Goal: Information Seeking & Learning: Learn about a topic

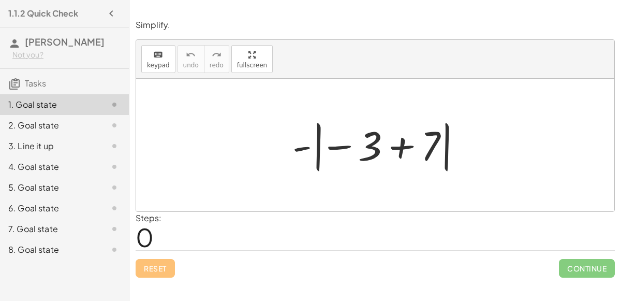
click at [337, 144] on div at bounding box center [379, 144] width 184 height 57
click at [401, 149] on div at bounding box center [379, 144] width 184 height 57
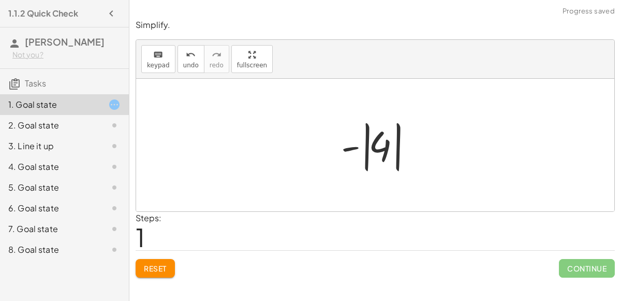
click at [376, 141] on div at bounding box center [379, 144] width 87 height 57
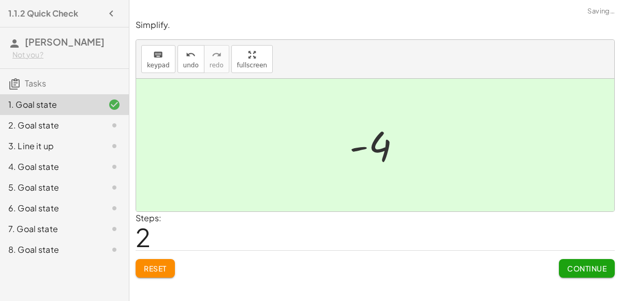
click at [588, 269] on span "Continue" at bounding box center [586, 267] width 39 height 9
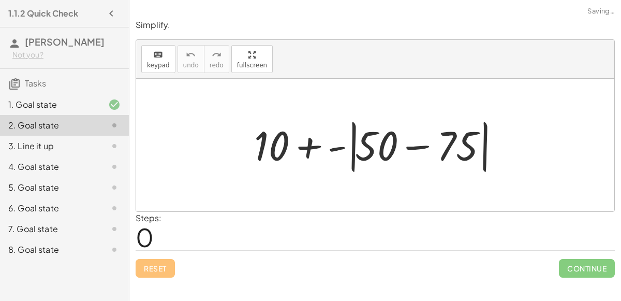
click at [298, 143] on div at bounding box center [379, 145] width 261 height 60
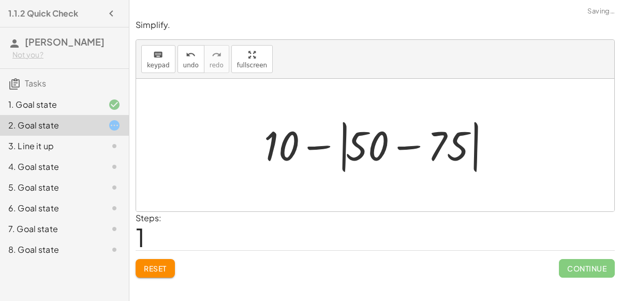
click at [405, 146] on div at bounding box center [380, 145] width 242 height 60
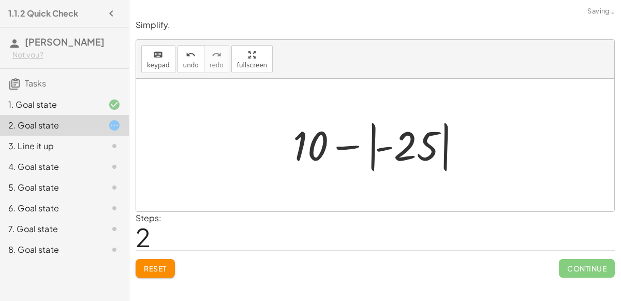
click at [350, 144] on div at bounding box center [379, 144] width 183 height 57
click at [391, 148] on div at bounding box center [379, 144] width 183 height 57
click at [407, 150] on div at bounding box center [379, 144] width 183 height 57
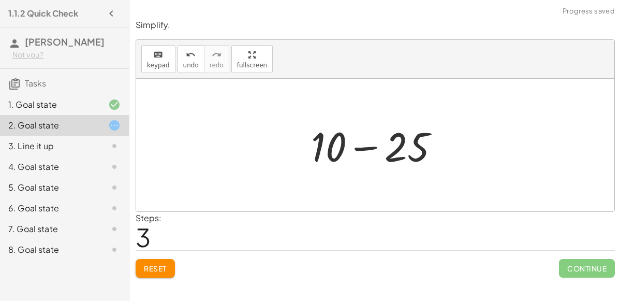
click at [369, 145] on div at bounding box center [379, 145] width 147 height 53
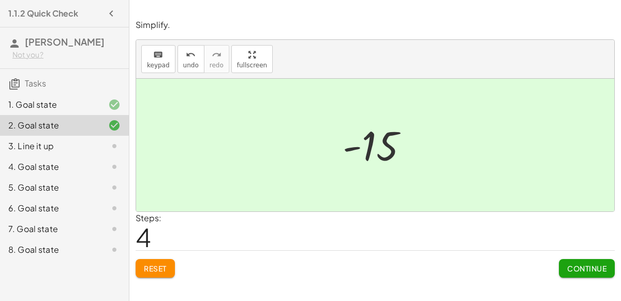
click at [582, 264] on span "Continue" at bounding box center [586, 267] width 39 height 9
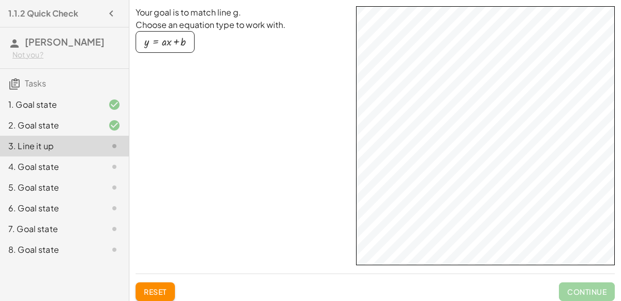
click at [165, 40] on div "button" at bounding box center [164, 41] width 41 height 11
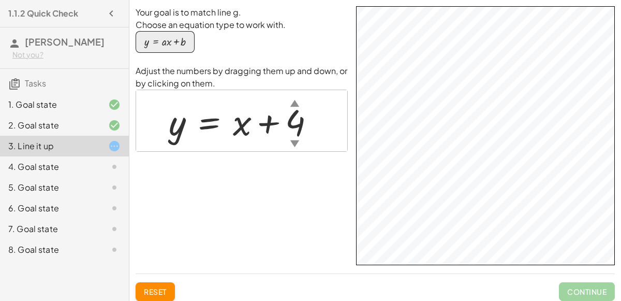
click at [248, 124] on div at bounding box center [246, 120] width 165 height 47
click at [294, 102] on div "▲" at bounding box center [294, 102] width 9 height 13
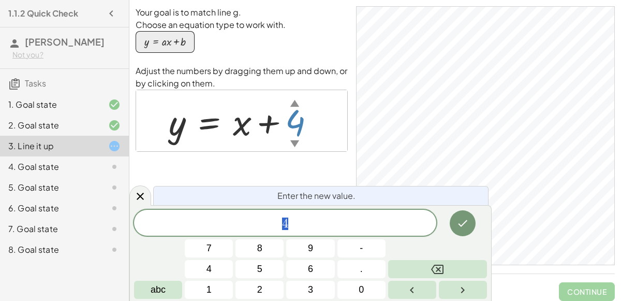
click at [294, 103] on div "▲" at bounding box center [294, 102] width 9 height 13
click at [293, 104] on div "▲" at bounding box center [294, 102] width 9 height 13
click at [461, 228] on icon "Done" at bounding box center [462, 223] width 12 height 12
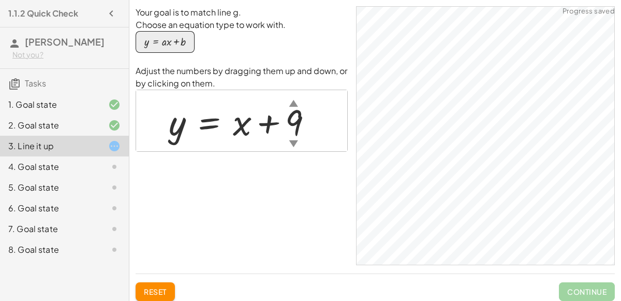
click at [290, 137] on div "▼" at bounding box center [293, 143] width 9 height 13
click at [292, 130] on div at bounding box center [245, 120] width 163 height 47
click at [242, 123] on div at bounding box center [247, 120] width 166 height 47
click at [262, 123] on div at bounding box center [247, 120] width 166 height 47
click at [300, 118] on div at bounding box center [247, 120] width 166 height 47
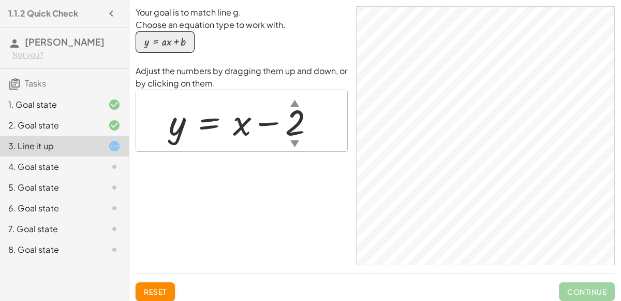
click at [292, 138] on div "▼" at bounding box center [294, 143] width 9 height 13
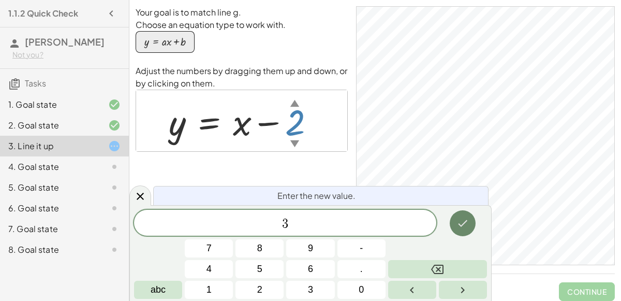
click at [461, 223] on icon "Done" at bounding box center [462, 223] width 12 height 12
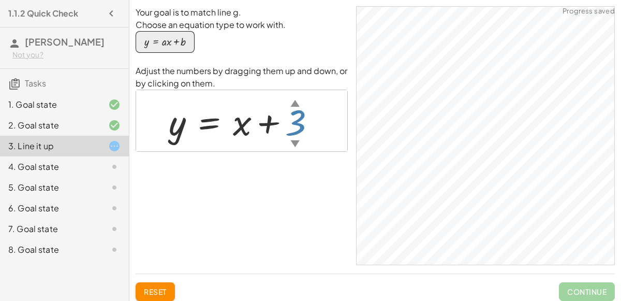
click at [287, 124] on div at bounding box center [247, 120] width 166 height 47
click at [182, 126] on div at bounding box center [247, 120] width 166 height 47
click at [240, 127] on div at bounding box center [247, 120] width 166 height 47
click at [215, 120] on div at bounding box center [247, 120] width 166 height 47
click at [272, 125] on div at bounding box center [247, 120] width 166 height 47
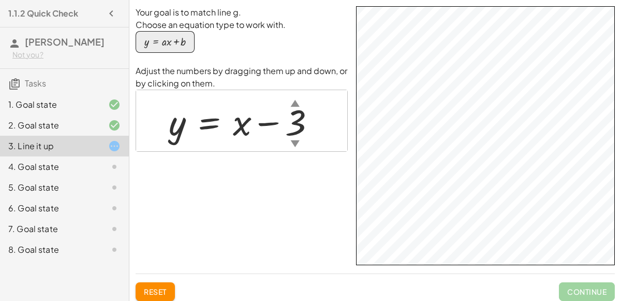
click at [270, 122] on div at bounding box center [247, 120] width 166 height 47
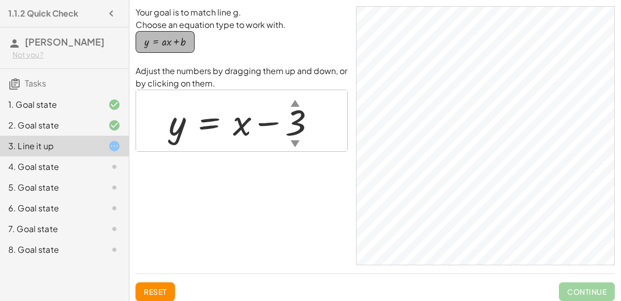
click at [157, 43] on div "button" at bounding box center [164, 41] width 41 height 11
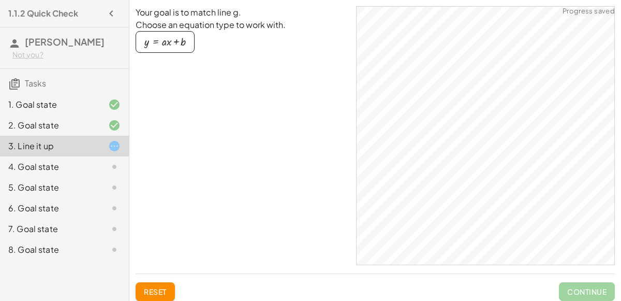
click at [175, 42] on div "button" at bounding box center [164, 41] width 41 height 11
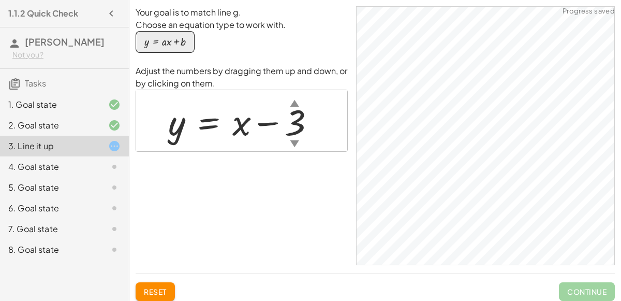
click at [84, 161] on div "4. Goal state" at bounding box center [49, 166] width 83 height 12
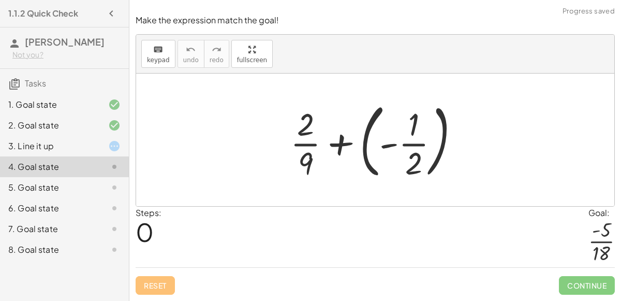
click at [412, 144] on div at bounding box center [379, 140] width 188 height 86
click at [388, 146] on div at bounding box center [379, 140] width 188 height 86
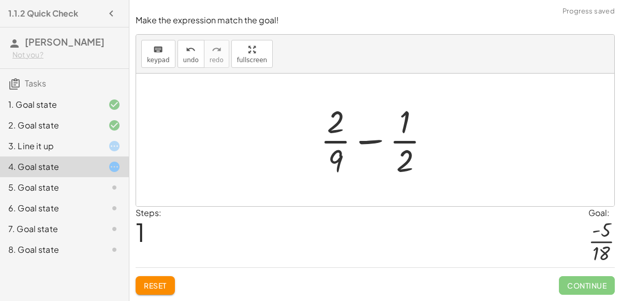
click at [370, 144] on div at bounding box center [379, 140] width 128 height 80
click at [380, 141] on div at bounding box center [379, 140] width 128 height 80
click at [408, 143] on div at bounding box center [379, 140] width 128 height 80
drag, startPoint x: 328, startPoint y: 121, endPoint x: 343, endPoint y: 130, distance: 17.7
click at [343, 130] on div at bounding box center [379, 140] width 128 height 80
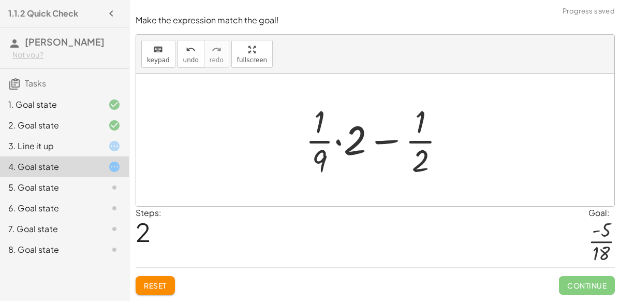
click at [339, 142] on div at bounding box center [379, 140] width 159 height 80
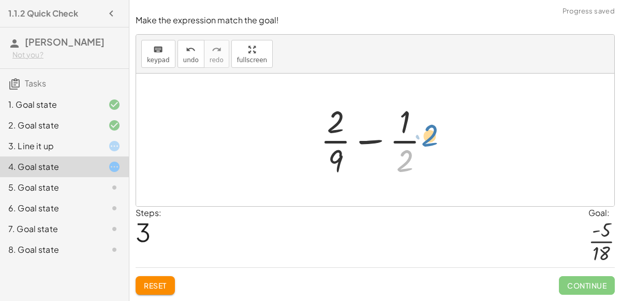
drag, startPoint x: 404, startPoint y: 159, endPoint x: 430, endPoint y: 135, distance: 35.2
click at [430, 135] on div at bounding box center [379, 140] width 128 height 80
click at [406, 157] on div at bounding box center [379, 140] width 128 height 80
click at [394, 143] on div at bounding box center [379, 140] width 128 height 80
click at [161, 279] on button "Reset" at bounding box center [155, 285] width 39 height 19
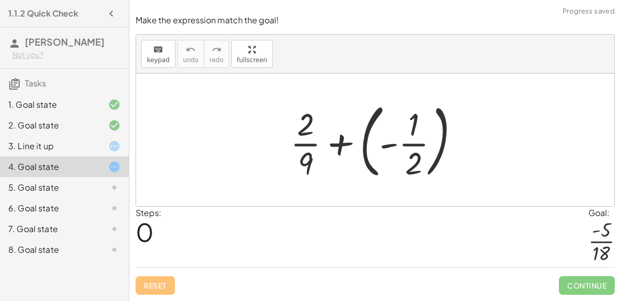
click at [89, 184] on div "5. Goal state" at bounding box center [49, 187] width 83 height 12
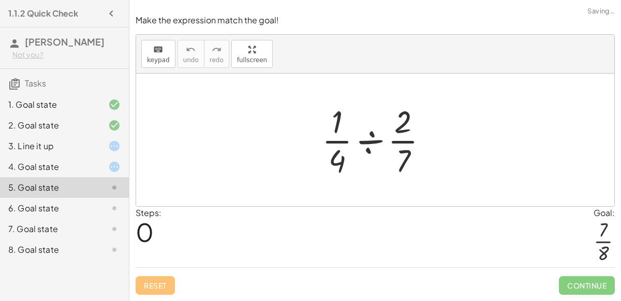
click at [370, 145] on div at bounding box center [379, 140] width 125 height 80
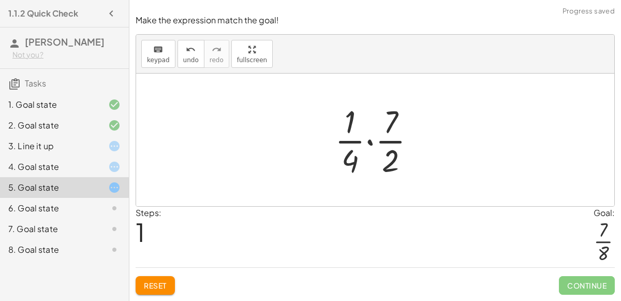
click at [369, 144] on div at bounding box center [379, 140] width 99 height 80
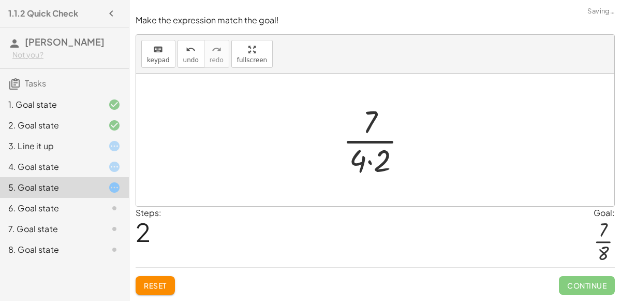
click at [371, 160] on div at bounding box center [378, 140] width 83 height 80
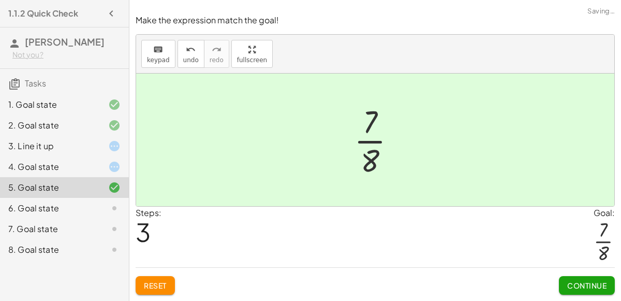
click at [605, 283] on span "Continue" at bounding box center [586, 285] width 39 height 9
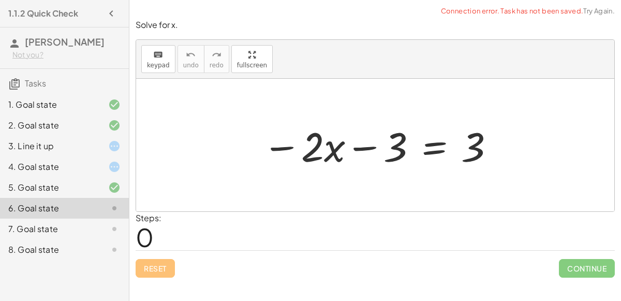
click at [352, 151] on div at bounding box center [379, 145] width 244 height 53
click at [286, 150] on div at bounding box center [379, 145] width 244 height 53
click at [432, 148] on div at bounding box center [379, 145] width 244 height 53
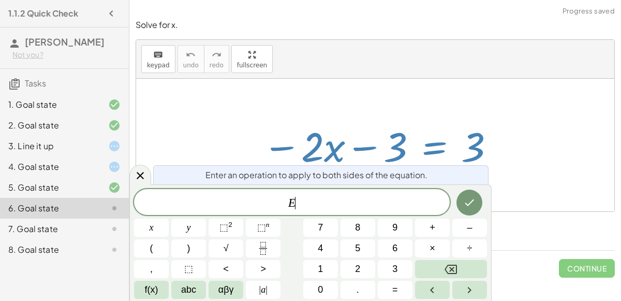
click at [357, 150] on div at bounding box center [379, 145] width 244 height 53
click at [465, 209] on icon "Done" at bounding box center [469, 202] width 12 height 12
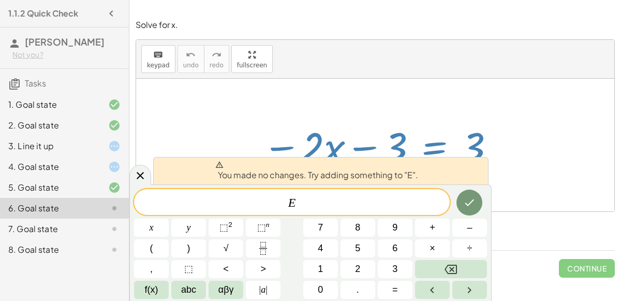
click at [355, 119] on div at bounding box center [379, 145] width 244 height 53
click at [141, 176] on icon at bounding box center [140, 175] width 12 height 12
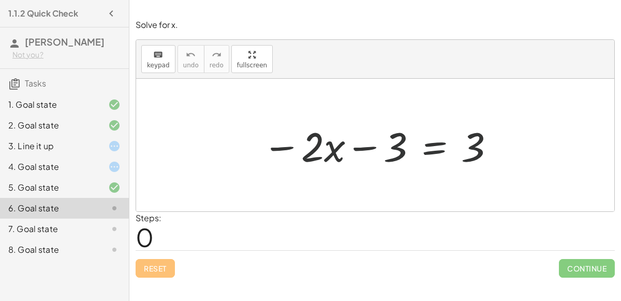
click at [459, 184] on div at bounding box center [375, 145] width 478 height 132
click at [75, 198] on div "4. Goal state" at bounding box center [64, 208] width 129 height 21
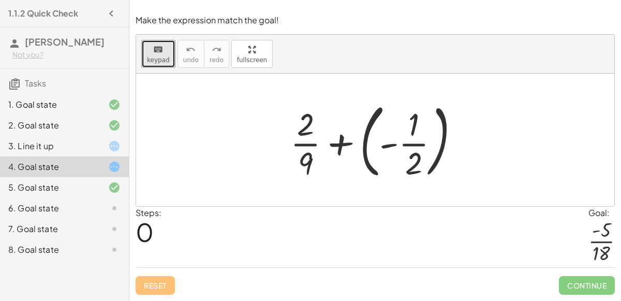
click at [342, 143] on div at bounding box center [379, 140] width 188 height 86
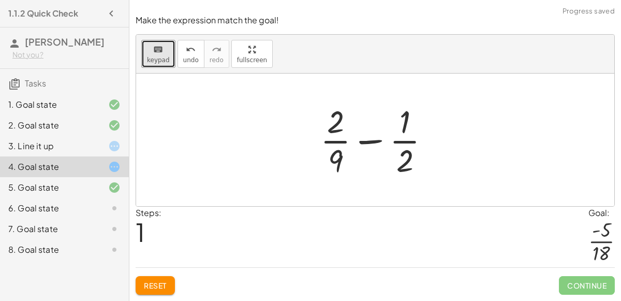
click at [375, 139] on div at bounding box center [379, 140] width 128 height 80
click at [374, 140] on div at bounding box center [379, 140] width 128 height 80
click at [151, 281] on span "Reset" at bounding box center [155, 285] width 23 height 9
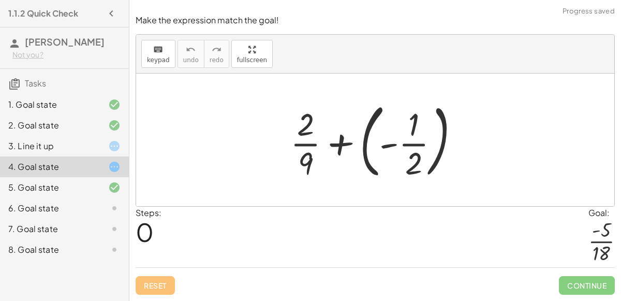
click at [54, 177] on div "3. Line it up" at bounding box center [64, 187] width 129 height 21
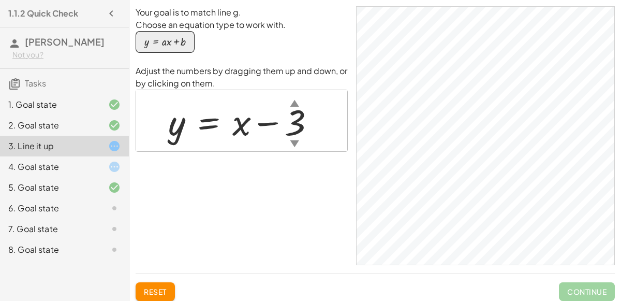
click at [291, 141] on div "▼" at bounding box center [294, 143] width 9 height 13
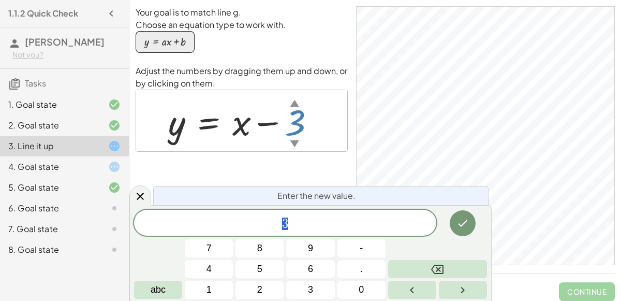
click at [233, 260] on div at bounding box center [209, 269] width 48 height 18
click at [455, 215] on button "Done" at bounding box center [463, 223] width 26 height 26
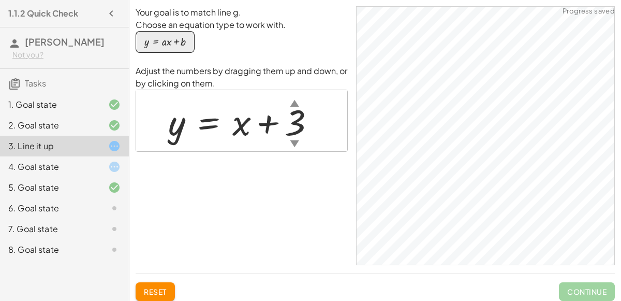
click at [281, 120] on div at bounding box center [246, 120] width 166 height 47
click at [289, 125] on div at bounding box center [246, 120] width 166 height 47
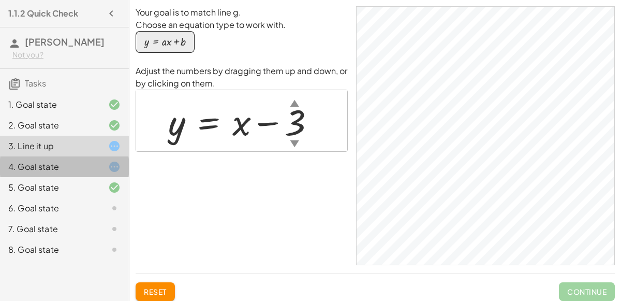
click at [63, 166] on div "4. Goal state" at bounding box center [49, 166] width 83 height 12
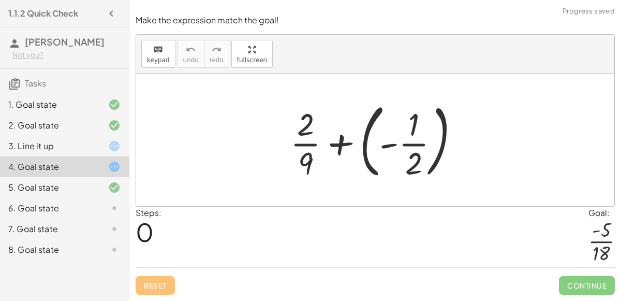
click at [343, 144] on div at bounding box center [379, 140] width 188 height 86
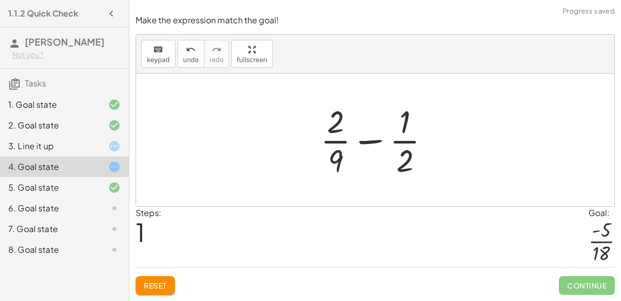
click at [366, 141] on div at bounding box center [379, 140] width 128 height 80
click at [366, 142] on div at bounding box center [379, 140] width 128 height 80
click at [0, 0] on div "Make the expression match the goal! keyboard keypad undo undo redo redo fullscr…" at bounding box center [0, 0] width 0 height 0
click at [149, 291] on button "Reset" at bounding box center [155, 285] width 39 height 19
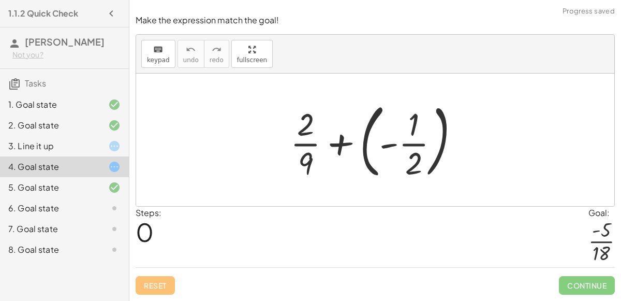
click at [331, 146] on div at bounding box center [379, 140] width 188 height 86
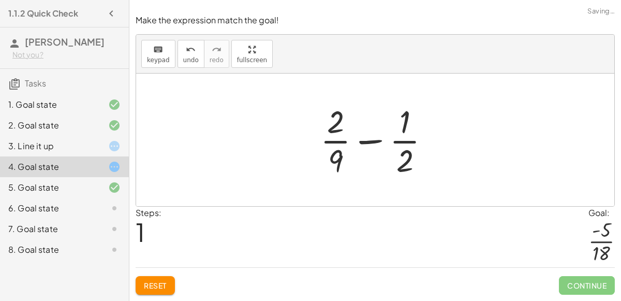
click at [171, 281] on button "Reset" at bounding box center [155, 285] width 39 height 19
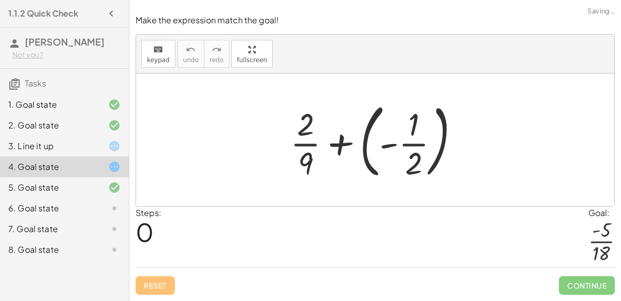
click at [394, 146] on div at bounding box center [379, 140] width 188 height 86
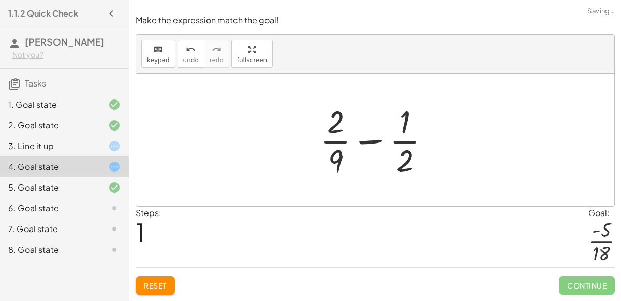
click at [383, 143] on div at bounding box center [379, 140] width 128 height 80
click at [364, 136] on div at bounding box center [379, 140] width 128 height 80
click at [364, 136] on div at bounding box center [379, 140] width 175 height 80
click at [364, 136] on div at bounding box center [379, 140] width 127 height 80
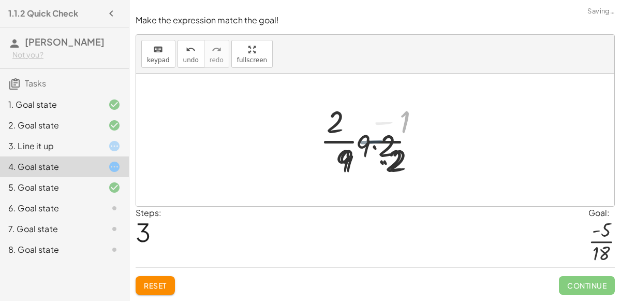
click at [364, 136] on div at bounding box center [379, 140] width 127 height 80
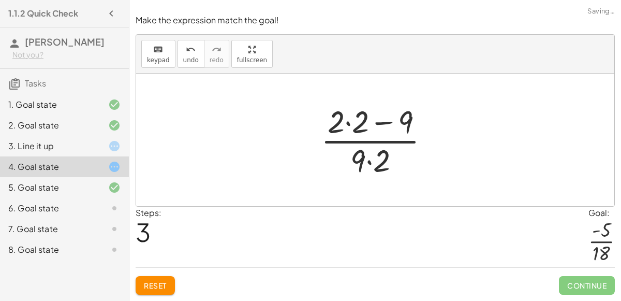
click at [346, 123] on div at bounding box center [379, 140] width 127 height 80
click at [346, 123] on div at bounding box center [379, 140] width 103 height 80
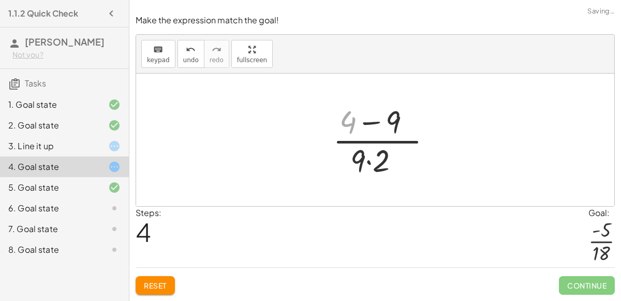
click at [359, 124] on div at bounding box center [379, 140] width 103 height 80
click at [359, 124] on div at bounding box center [378, 140] width 81 height 80
click at [368, 161] on div at bounding box center [378, 140] width 81 height 80
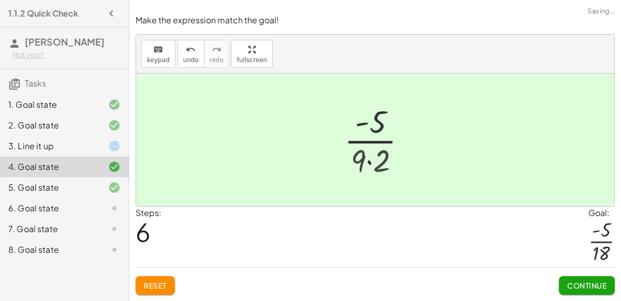
click at [368, 161] on div at bounding box center [379, 140] width 73 height 80
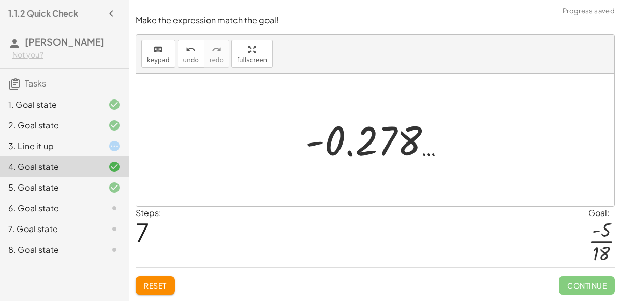
click at [313, 145] on div at bounding box center [379, 139] width 158 height 51
click at [348, 154] on div at bounding box center [379, 139] width 158 height 51
click at [145, 284] on span "Reset" at bounding box center [155, 285] width 23 height 9
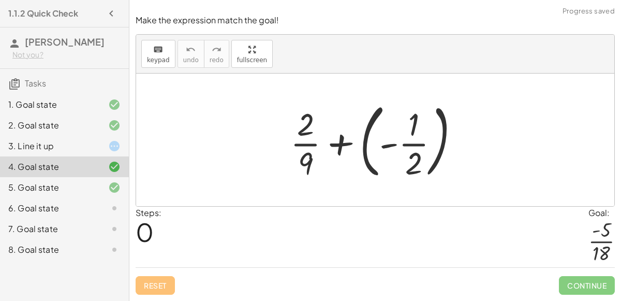
click at [395, 146] on div at bounding box center [379, 140] width 188 height 86
click at [395, 146] on div at bounding box center [379, 140] width 128 height 80
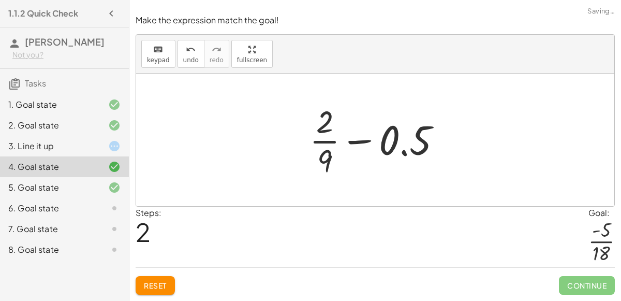
click at [356, 140] on div at bounding box center [379, 140] width 151 height 80
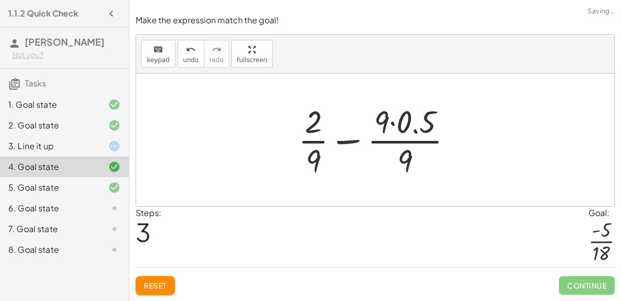
click at [356, 140] on div at bounding box center [379, 140] width 173 height 80
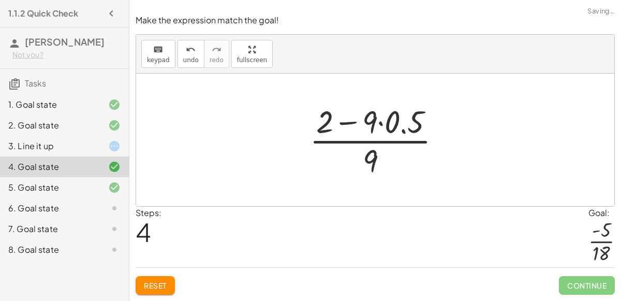
click at [348, 125] on div at bounding box center [379, 140] width 150 height 80
click at [382, 124] on div at bounding box center [379, 140] width 150 height 80
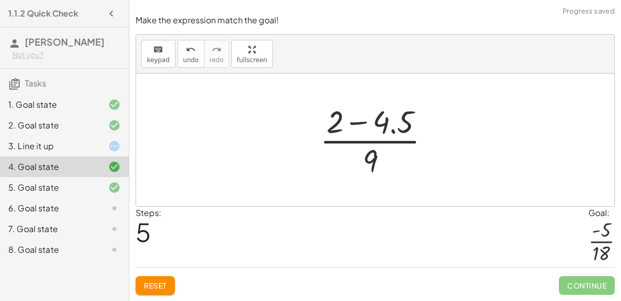
click at [391, 129] on div at bounding box center [379, 140] width 129 height 80
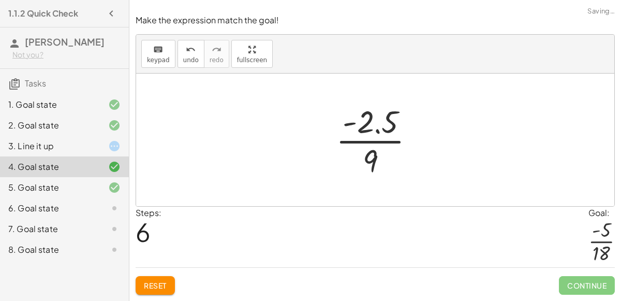
click at [374, 131] on div at bounding box center [379, 140] width 97 height 80
click at [372, 157] on div at bounding box center [379, 140] width 97 height 80
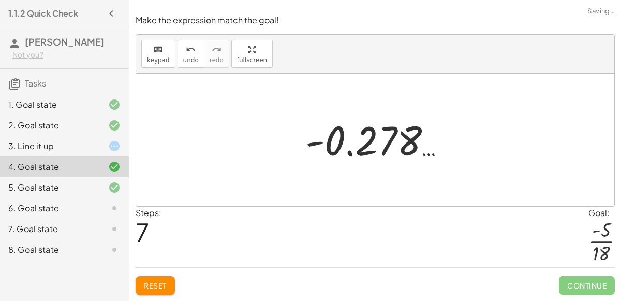
click at [372, 157] on div at bounding box center [379, 139] width 158 height 51
click at [149, 290] on button "Reset" at bounding box center [155, 285] width 39 height 19
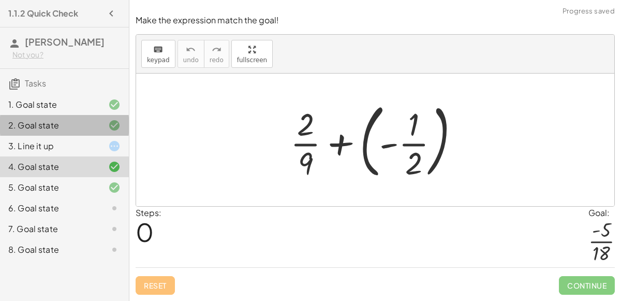
click at [69, 127] on div "2. Goal state" at bounding box center [49, 125] width 83 height 12
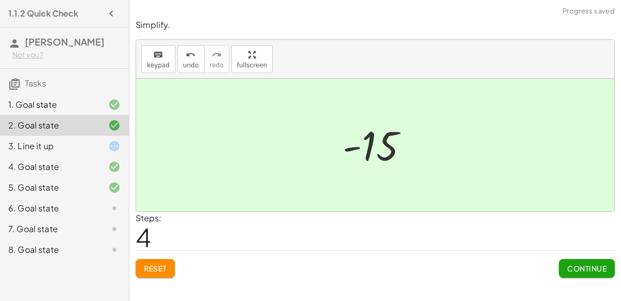
click at [88, 208] on div "6. Goal state" at bounding box center [49, 208] width 83 height 12
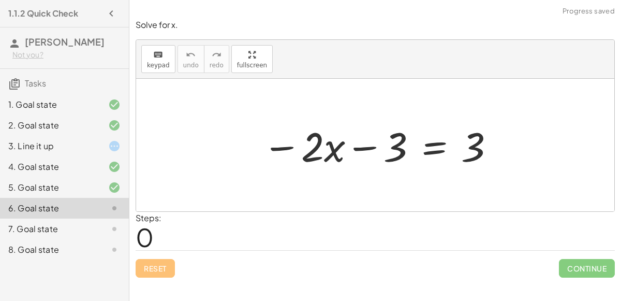
click at [363, 144] on div at bounding box center [379, 145] width 244 height 53
click at [31, 165] on div "4. Goal state" at bounding box center [49, 166] width 83 height 12
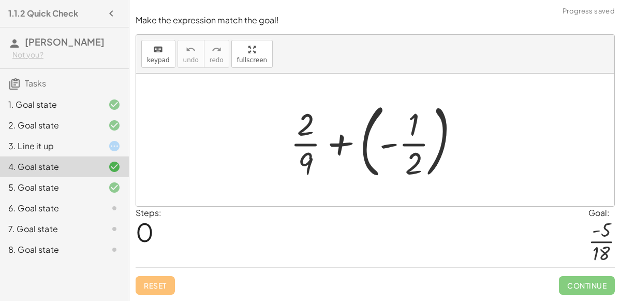
click at [396, 148] on div at bounding box center [379, 140] width 188 height 86
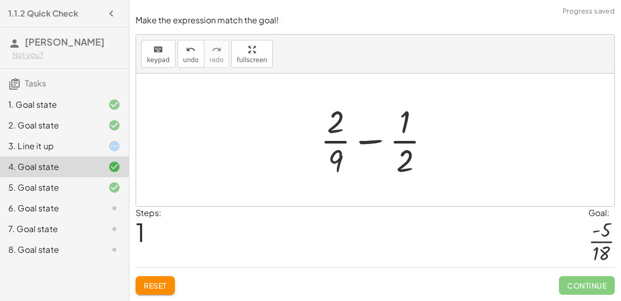
click at [368, 141] on div at bounding box center [379, 140] width 128 height 80
click at [368, 141] on div at bounding box center [379, 140] width 175 height 80
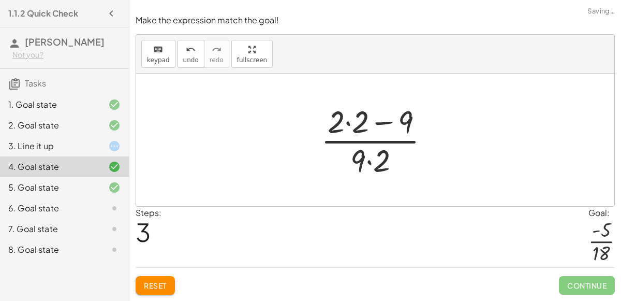
click at [343, 120] on div at bounding box center [379, 140] width 127 height 80
click at [384, 122] on div at bounding box center [379, 140] width 127 height 80
click at [384, 123] on div at bounding box center [379, 140] width 127 height 80
click at [369, 161] on div at bounding box center [379, 140] width 127 height 80
click at [369, 162] on div at bounding box center [379, 140] width 127 height 80
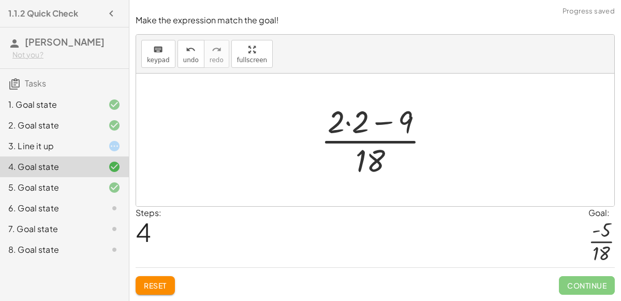
click at [380, 124] on div at bounding box center [379, 140] width 127 height 80
click at [350, 124] on div at bounding box center [379, 140] width 127 height 80
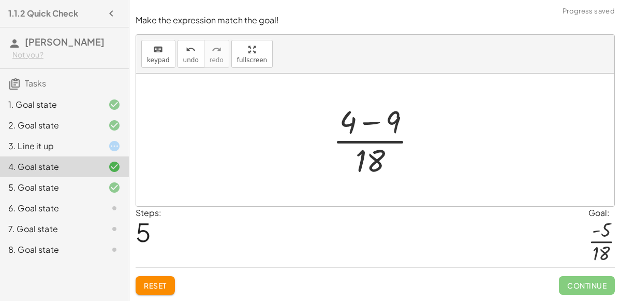
click at [363, 122] on div at bounding box center [379, 140] width 103 height 80
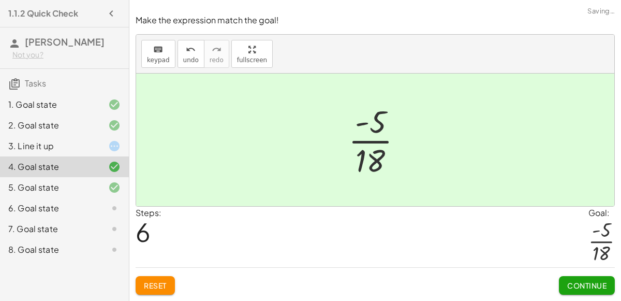
click at [586, 273] on div "Continue" at bounding box center [587, 281] width 56 height 27
click at [589, 283] on span "Continue" at bounding box center [586, 285] width 39 height 9
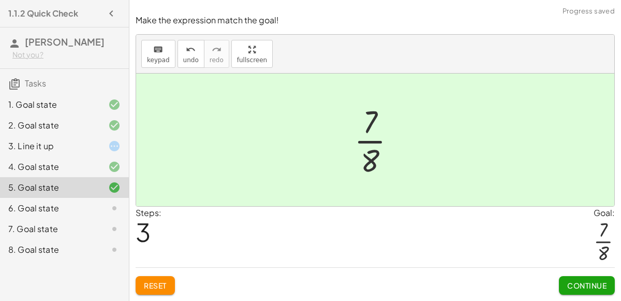
click at [51, 205] on div "6. Goal state" at bounding box center [49, 208] width 83 height 12
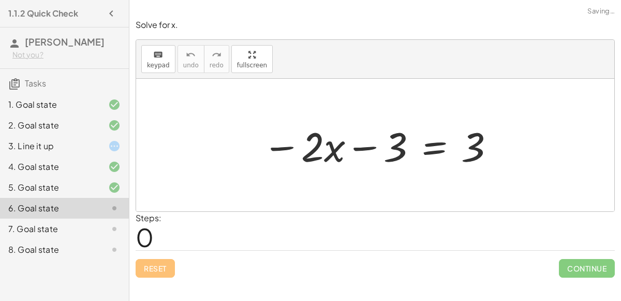
click at [363, 145] on div at bounding box center [379, 145] width 244 height 53
click at [290, 148] on div at bounding box center [379, 145] width 244 height 53
click at [326, 148] on div at bounding box center [379, 145] width 244 height 53
click at [365, 151] on div at bounding box center [379, 145] width 244 height 53
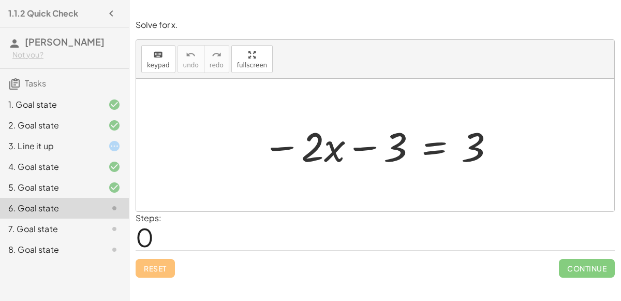
click at [483, 147] on div at bounding box center [379, 145] width 244 height 53
drag, startPoint x: 483, startPoint y: 146, endPoint x: 476, endPoint y: 148, distance: 7.4
click at [476, 148] on div at bounding box center [379, 145] width 244 height 53
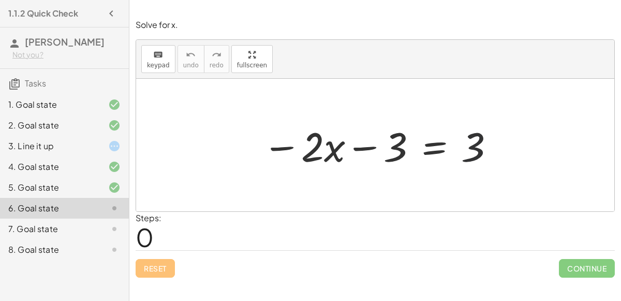
click at [441, 148] on div at bounding box center [379, 145] width 244 height 53
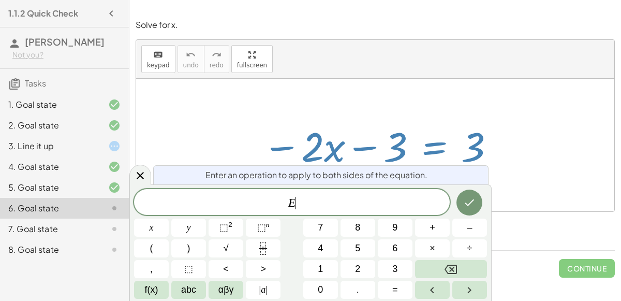
click at [169, 218] on div at bounding box center [151, 227] width 35 height 18
click at [463, 203] on icon "Done" at bounding box center [469, 202] width 12 height 12
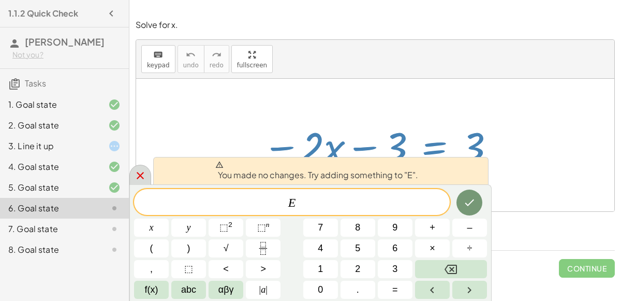
click at [140, 175] on icon at bounding box center [140, 175] width 7 height 7
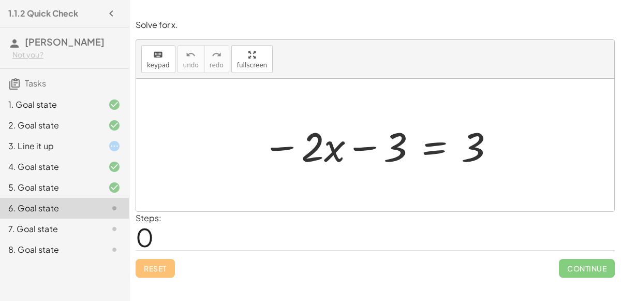
click at [360, 144] on div at bounding box center [379, 145] width 244 height 53
click at [335, 150] on div at bounding box center [379, 145] width 244 height 53
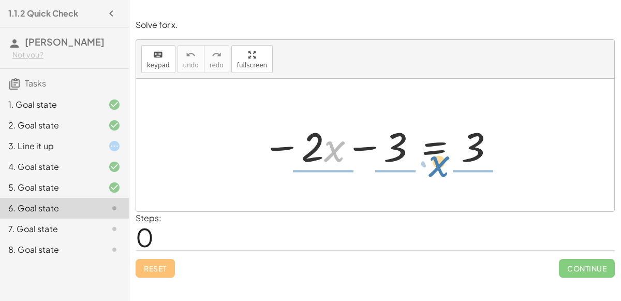
drag, startPoint x: 333, startPoint y: 146, endPoint x: 437, endPoint y: 161, distance: 105.1
click at [437, 161] on div at bounding box center [379, 145] width 244 height 53
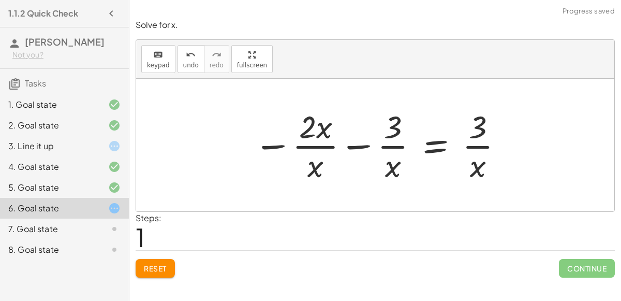
click at [321, 128] on div at bounding box center [378, 145] width 261 height 80
click at [354, 146] on div at bounding box center [378, 145] width 261 height 80
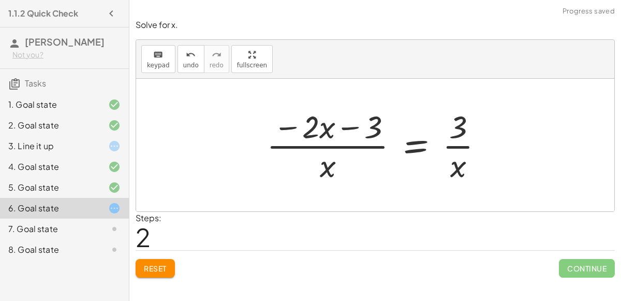
click at [359, 129] on div at bounding box center [378, 145] width 235 height 80
click at [358, 129] on div at bounding box center [378, 145] width 235 height 80
drag, startPoint x: 335, startPoint y: 124, endPoint x: 395, endPoint y: 122, distance: 60.6
click at [395, 122] on div at bounding box center [378, 145] width 235 height 80
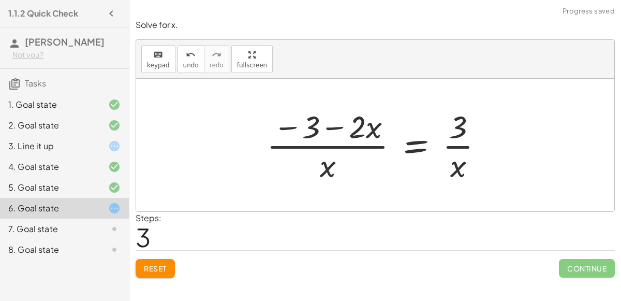
click at [336, 125] on div at bounding box center [378, 145] width 235 height 80
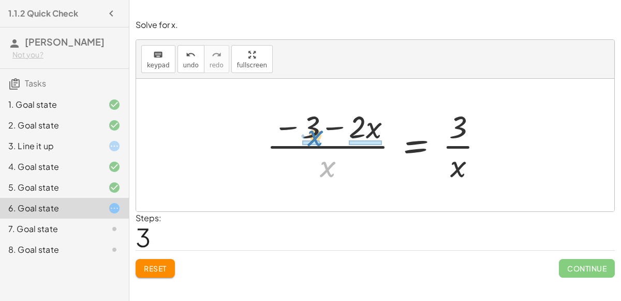
drag, startPoint x: 328, startPoint y: 168, endPoint x: 316, endPoint y: 137, distance: 33.4
click at [316, 137] on div at bounding box center [378, 145] width 235 height 80
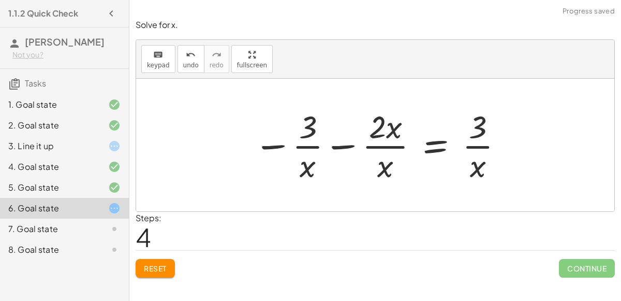
click at [338, 145] on div at bounding box center [378, 145] width 261 height 80
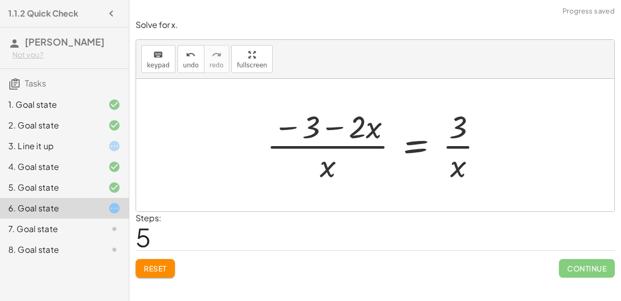
click at [330, 129] on div at bounding box center [378, 145] width 235 height 80
drag, startPoint x: 455, startPoint y: 167, endPoint x: 320, endPoint y: 125, distance: 141.8
click at [320, 125] on div at bounding box center [378, 145] width 235 height 80
click at [324, 128] on div at bounding box center [379, 145] width 278 height 80
click at [290, 127] on div at bounding box center [379, 145] width 278 height 80
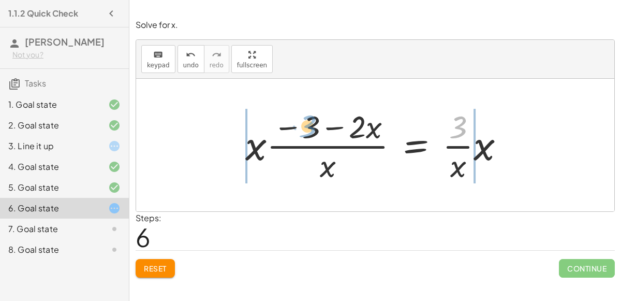
drag, startPoint x: 459, startPoint y: 131, endPoint x: 311, endPoint y: 131, distance: 148.0
click at [311, 131] on div at bounding box center [379, 145] width 278 height 80
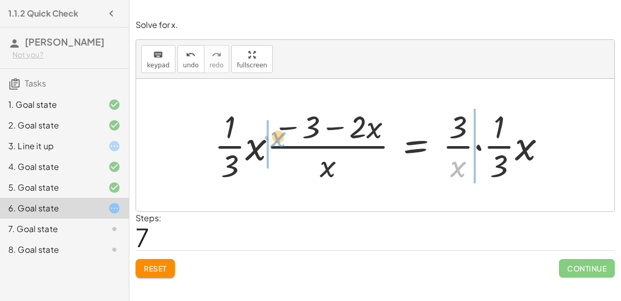
drag, startPoint x: 453, startPoint y: 167, endPoint x: 274, endPoint y: 138, distance: 181.4
click at [274, 138] on div at bounding box center [384, 145] width 350 height 80
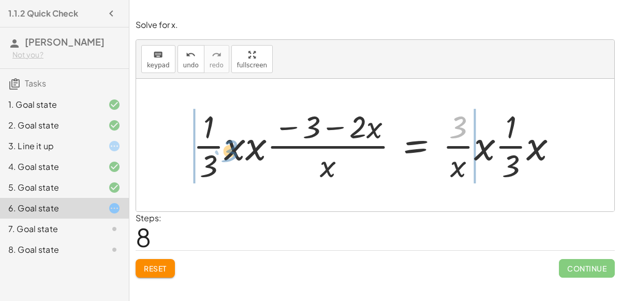
drag, startPoint x: 463, startPoint y: 129, endPoint x: 233, endPoint y: 153, distance: 230.5
click at [233, 153] on div at bounding box center [379, 145] width 383 height 80
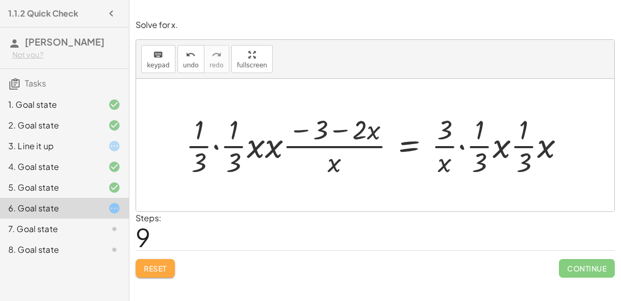
click at [148, 266] on span "Reset" at bounding box center [155, 267] width 23 height 9
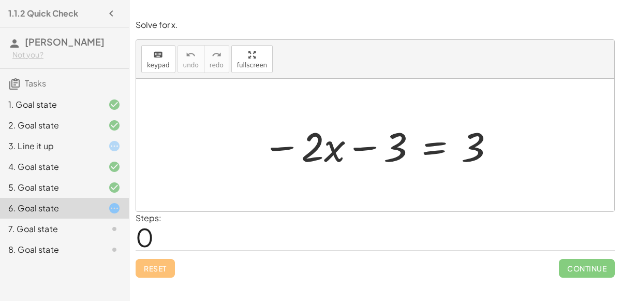
click at [77, 226] on div "7. Goal state" at bounding box center [49, 229] width 83 height 12
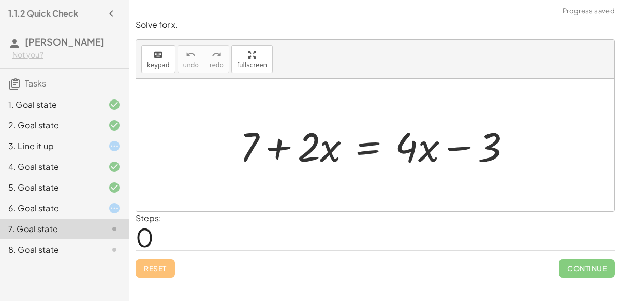
click at [275, 151] on div at bounding box center [379, 145] width 290 height 53
click at [450, 144] on div at bounding box center [379, 145] width 290 height 53
drag, startPoint x: 330, startPoint y: 148, endPoint x: 269, endPoint y: 145, distance: 61.6
click at [269, 145] on div at bounding box center [379, 145] width 290 height 53
click at [86, 240] on div "8. Goal state" at bounding box center [64, 249] width 129 height 21
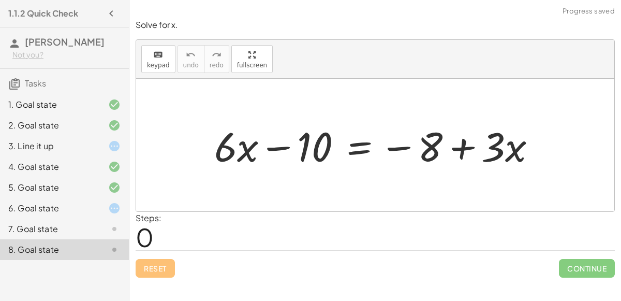
click at [280, 147] on div at bounding box center [379, 145] width 341 height 53
click at [396, 149] on div at bounding box center [379, 145] width 341 height 53
click at [466, 148] on div at bounding box center [379, 145] width 341 height 53
click at [399, 144] on div at bounding box center [379, 145] width 341 height 53
click at [273, 152] on div at bounding box center [379, 145] width 341 height 53
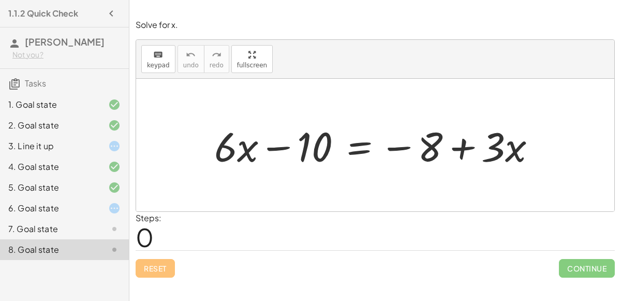
click at [103, 207] on div at bounding box center [106, 208] width 29 height 12
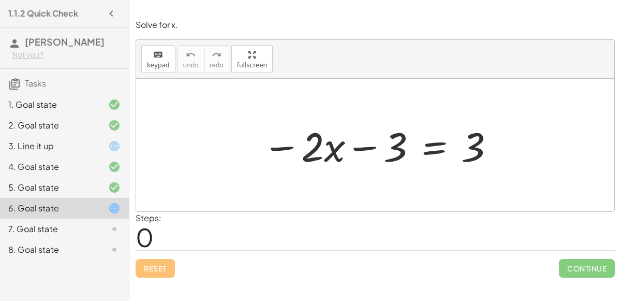
click at [350, 136] on div at bounding box center [379, 145] width 244 height 53
click at [356, 142] on div at bounding box center [379, 145] width 244 height 53
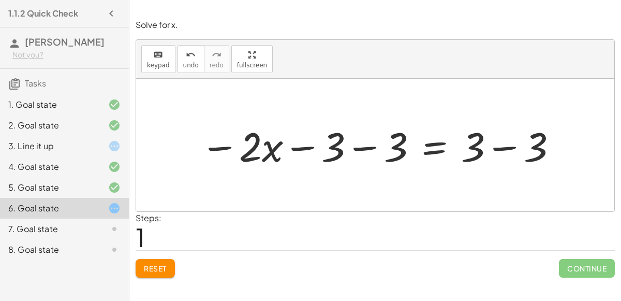
click at [165, 264] on span "Reset" at bounding box center [155, 267] width 23 height 9
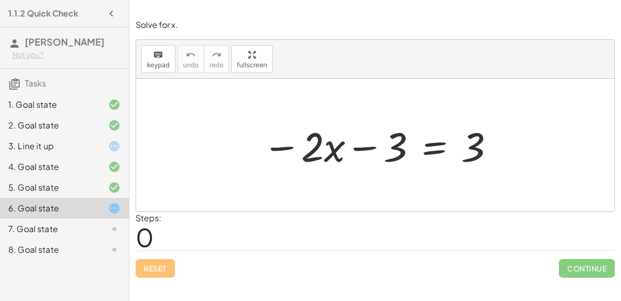
click at [297, 147] on div at bounding box center [379, 145] width 244 height 53
click at [355, 146] on div at bounding box center [379, 145] width 244 height 53
drag, startPoint x: 479, startPoint y: 140, endPoint x: 408, endPoint y: 145, distance: 71.1
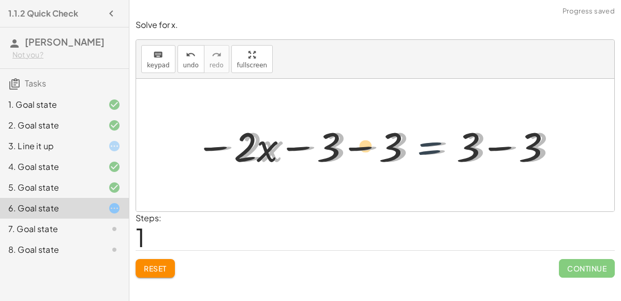
drag, startPoint x: 408, startPoint y: 146, endPoint x: 381, endPoint y: 144, distance: 27.0
click at [381, 144] on div at bounding box center [379, 145] width 369 height 53
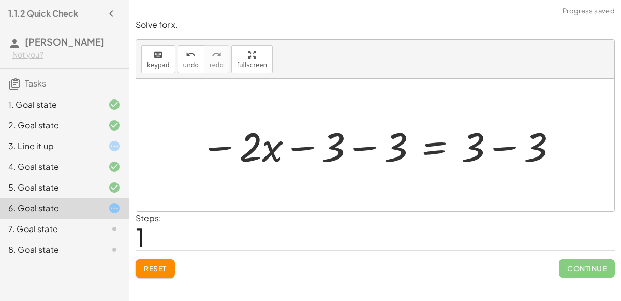
click at [367, 149] on div at bounding box center [379, 145] width 369 height 53
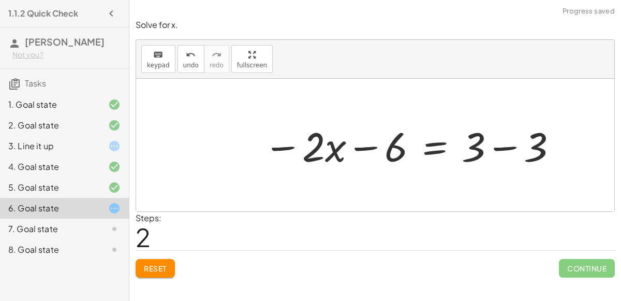
click at [372, 150] on div at bounding box center [410, 145] width 305 height 53
click at [506, 143] on div at bounding box center [410, 145] width 305 height 53
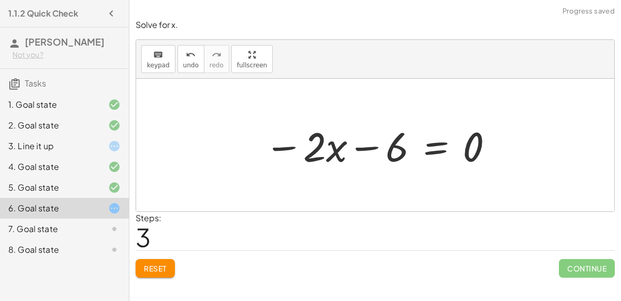
click at [375, 148] on div at bounding box center [379, 145] width 240 height 53
click at [424, 146] on div at bounding box center [379, 145] width 240 height 53
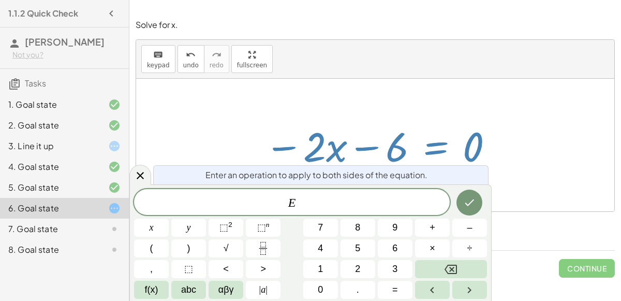
click at [532, 185] on div at bounding box center [375, 145] width 478 height 132
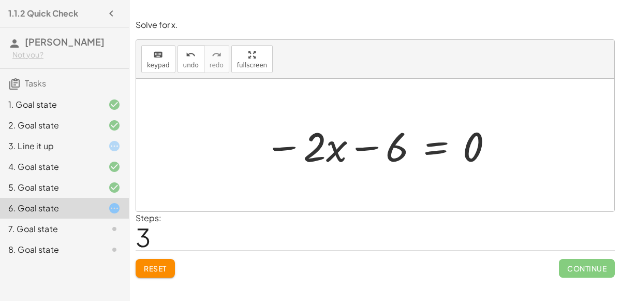
click at [157, 264] on span "Reset" at bounding box center [155, 267] width 23 height 9
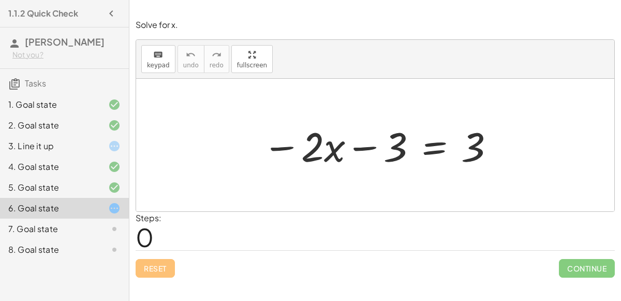
click at [62, 166] on div "4. Goal state" at bounding box center [49, 166] width 83 height 12
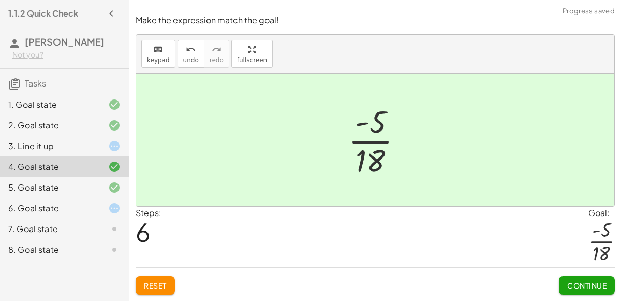
click at [152, 277] on button "Reset" at bounding box center [155, 285] width 39 height 19
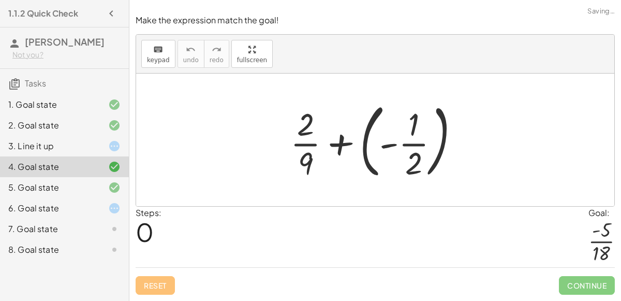
click at [398, 144] on div at bounding box center [379, 140] width 188 height 86
click at [398, 144] on div at bounding box center [379, 140] width 128 height 80
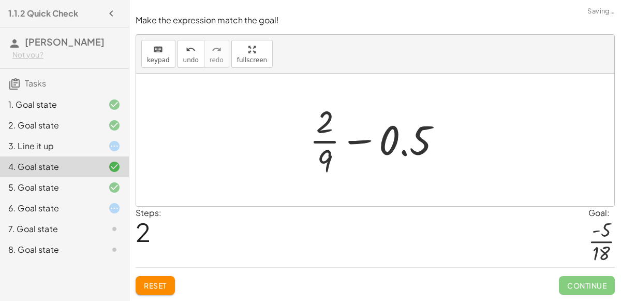
click at [362, 142] on div at bounding box center [379, 140] width 151 height 80
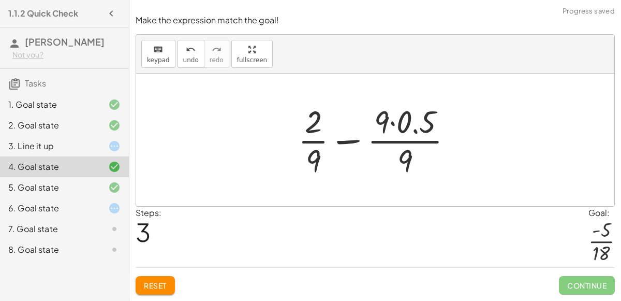
click at [347, 140] on div at bounding box center [379, 140] width 173 height 80
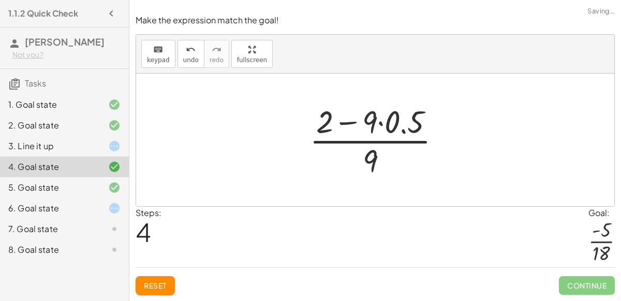
click at [349, 123] on div at bounding box center [379, 140] width 150 height 80
click at [350, 127] on div at bounding box center [379, 140] width 150 height 80
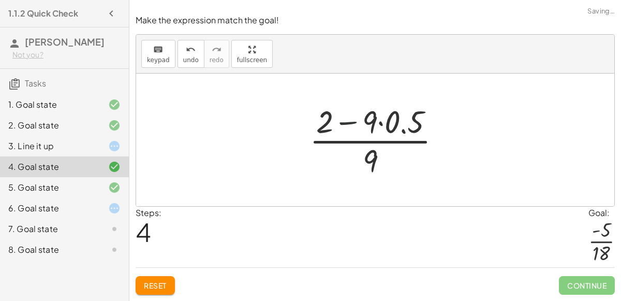
click at [381, 125] on div at bounding box center [379, 140] width 150 height 80
click at [381, 125] on div at bounding box center [379, 140] width 129 height 80
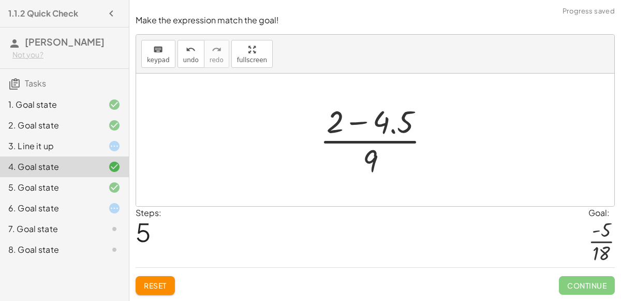
click at [363, 125] on div at bounding box center [379, 140] width 129 height 80
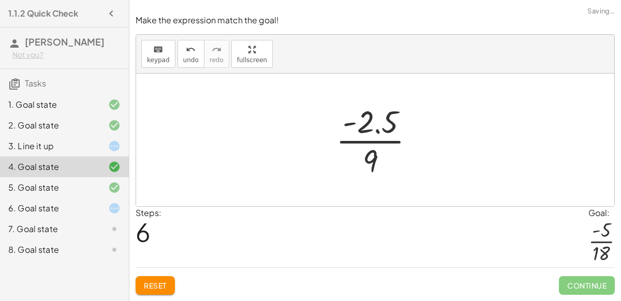
click at [376, 130] on div at bounding box center [379, 140] width 97 height 80
click at [150, 282] on span "Reset" at bounding box center [155, 285] width 23 height 9
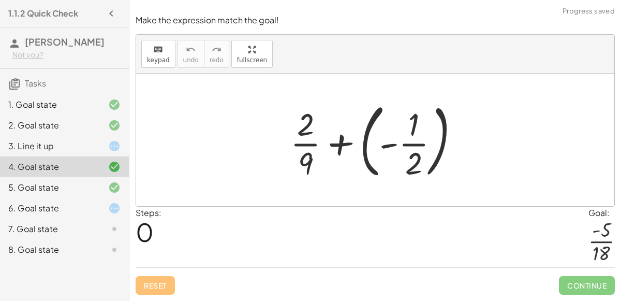
click at [410, 135] on div at bounding box center [379, 140] width 188 height 86
click at [412, 144] on div at bounding box center [379, 140] width 188 height 86
click at [410, 144] on div at bounding box center [379, 140] width 188 height 86
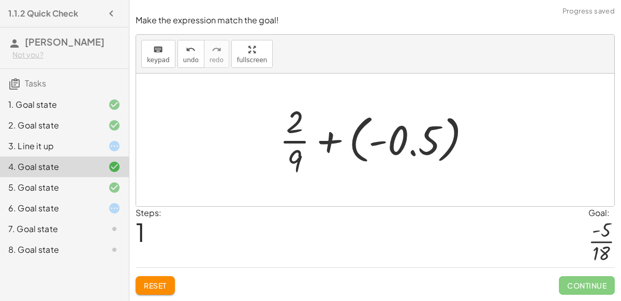
click at [384, 143] on div at bounding box center [379, 140] width 210 height 80
click at [384, 143] on div at bounding box center [379, 140] width 151 height 80
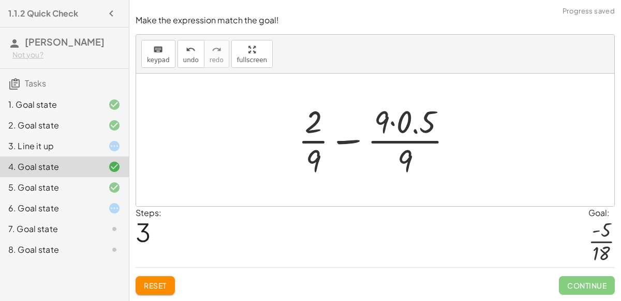
click at [357, 139] on div at bounding box center [379, 140] width 173 height 80
click at [357, 139] on div at bounding box center [379, 140] width 150 height 80
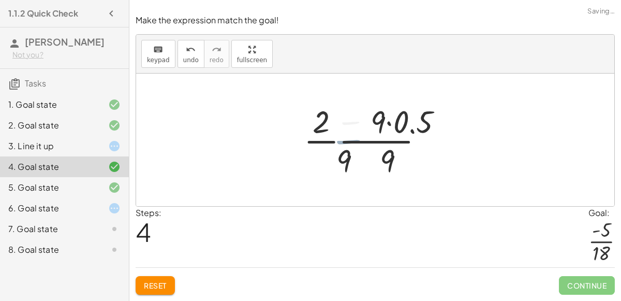
click at [357, 139] on div at bounding box center [379, 140] width 150 height 80
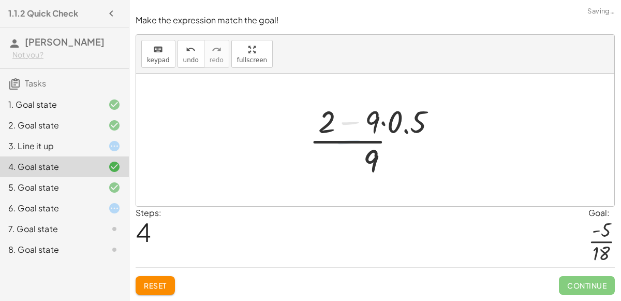
click at [357, 139] on div at bounding box center [379, 140] width 150 height 80
click at [357, 140] on div at bounding box center [379, 140] width 150 height 80
click at [354, 122] on div at bounding box center [379, 140] width 150 height 80
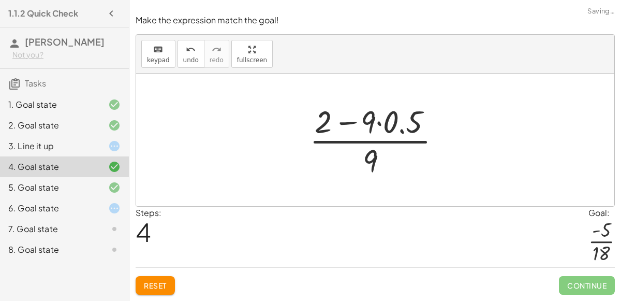
click at [354, 122] on div at bounding box center [379, 140] width 150 height 80
click at [377, 126] on div at bounding box center [379, 140] width 150 height 80
click at [159, 274] on div "Reset Continue" at bounding box center [375, 280] width 479 height 27
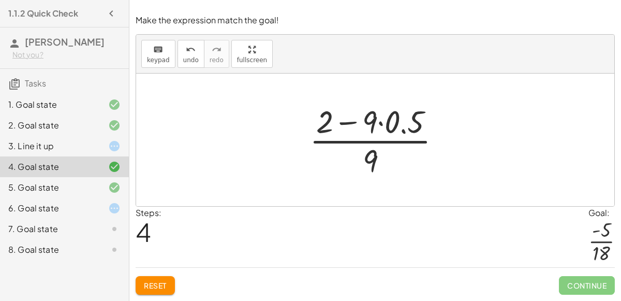
click at [157, 281] on span "Reset" at bounding box center [155, 285] width 23 height 9
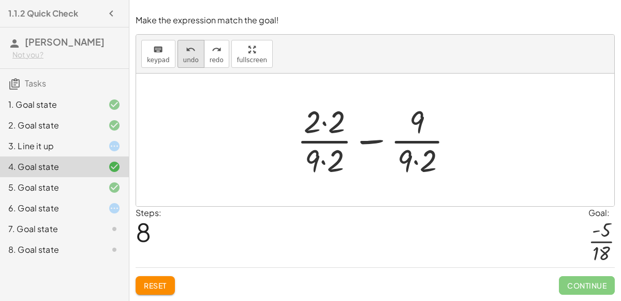
click at [184, 64] on span "undo" at bounding box center [191, 59] width 16 height 7
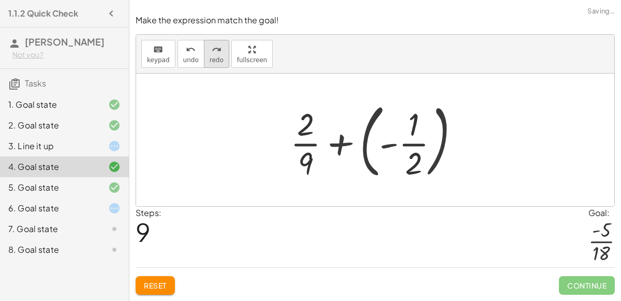
click at [213, 63] on span "redo" at bounding box center [217, 59] width 14 height 7
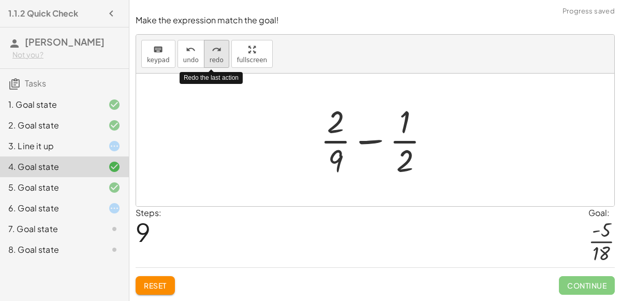
click at [212, 65] on button "redo redo" at bounding box center [216, 54] width 25 height 28
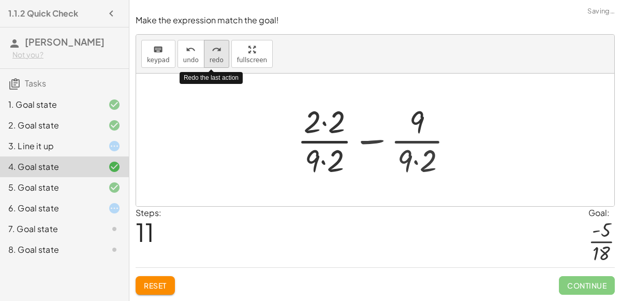
click at [214, 65] on button "redo redo" at bounding box center [216, 54] width 25 height 28
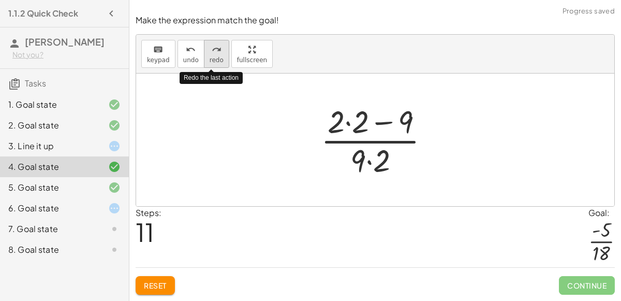
click at [213, 63] on span "redo" at bounding box center [217, 59] width 14 height 7
click at [213, 64] on span "redo" at bounding box center [217, 59] width 14 height 7
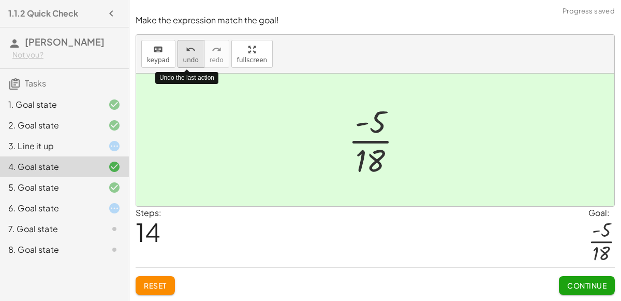
click at [184, 56] on button "undo undo" at bounding box center [191, 54] width 27 height 28
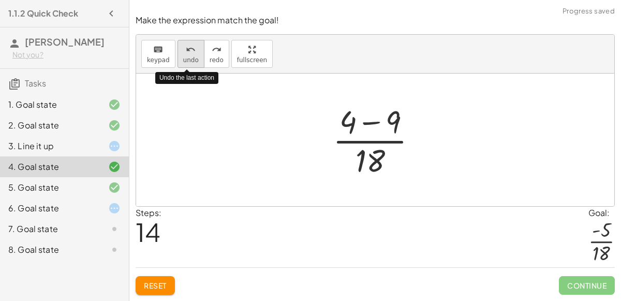
click at [184, 56] on button "undo undo" at bounding box center [191, 54] width 27 height 28
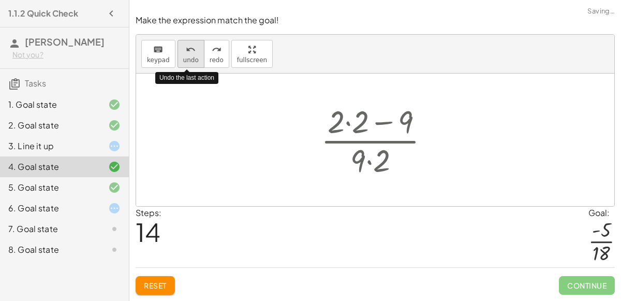
click at [184, 56] on button "undo undo" at bounding box center [191, 54] width 27 height 28
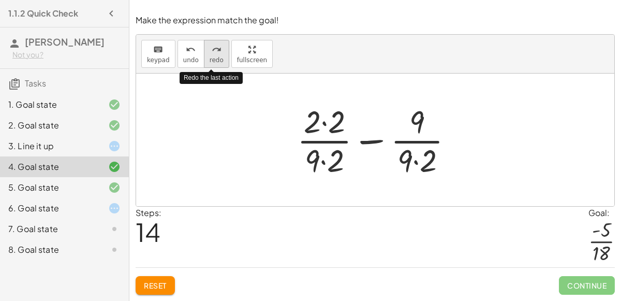
click at [210, 51] on div "redo" at bounding box center [217, 49] width 14 height 12
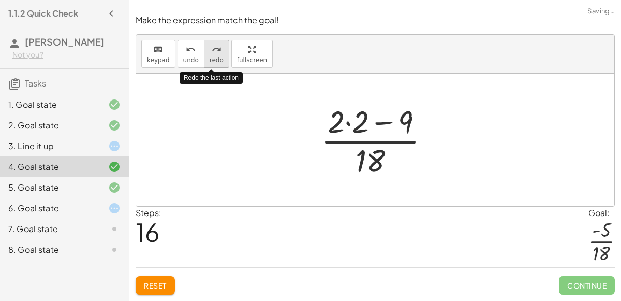
click at [210, 51] on div "redo" at bounding box center [217, 49] width 14 height 12
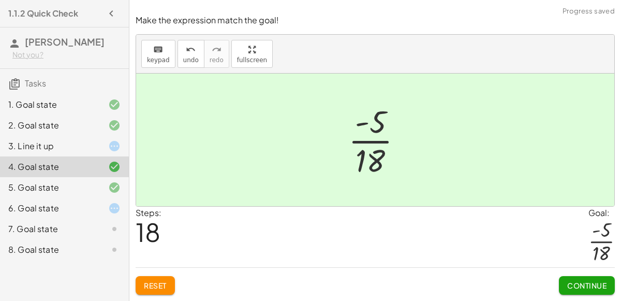
click at [578, 284] on span "Continue" at bounding box center [586, 285] width 39 height 9
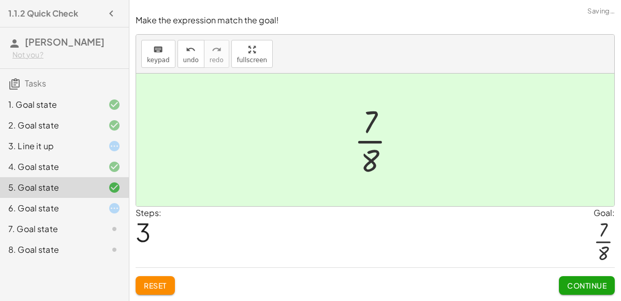
click at [120, 204] on icon at bounding box center [114, 208] width 12 height 12
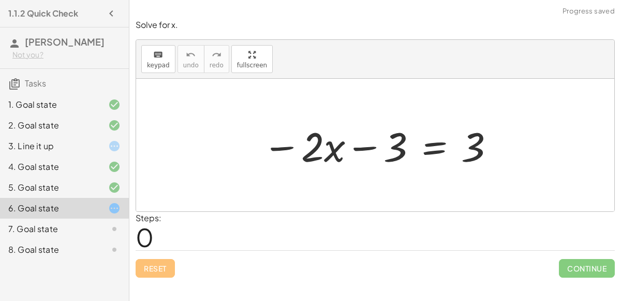
click at [284, 148] on div at bounding box center [379, 145] width 244 height 53
click at [330, 143] on div at bounding box center [379, 145] width 244 height 53
click at [363, 146] on div at bounding box center [379, 145] width 244 height 53
click at [399, 143] on div at bounding box center [379, 145] width 244 height 53
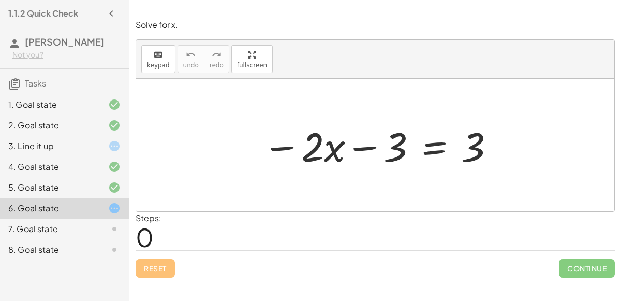
click at [399, 143] on div at bounding box center [379, 145] width 244 height 53
click at [321, 152] on div at bounding box center [379, 145] width 244 height 53
click at [475, 136] on div at bounding box center [379, 145] width 244 height 53
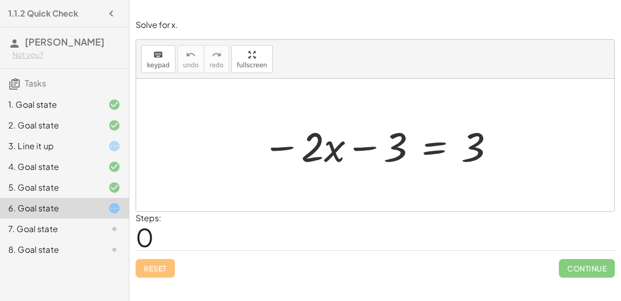
click at [475, 136] on div at bounding box center [379, 145] width 244 height 53
drag, startPoint x: 361, startPoint y: 148, endPoint x: 467, endPoint y: 149, distance: 106.1
click at [467, 149] on div at bounding box center [379, 145] width 244 height 53
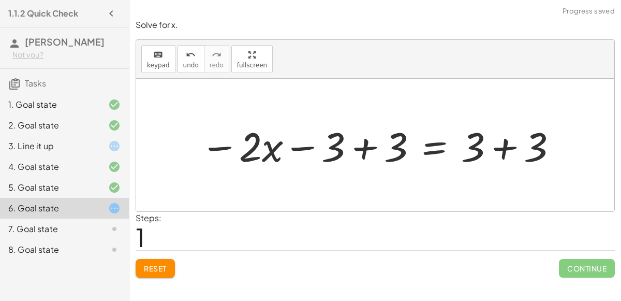
click at [496, 148] on div at bounding box center [379, 145] width 369 height 53
click at [360, 146] on div at bounding box center [347, 145] width 305 height 53
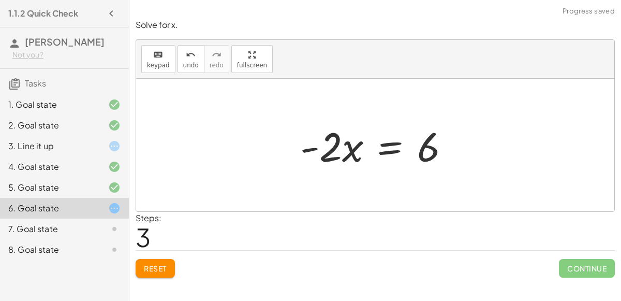
click at [349, 148] on div at bounding box center [379, 145] width 168 height 53
click at [381, 151] on div at bounding box center [379, 145] width 168 height 53
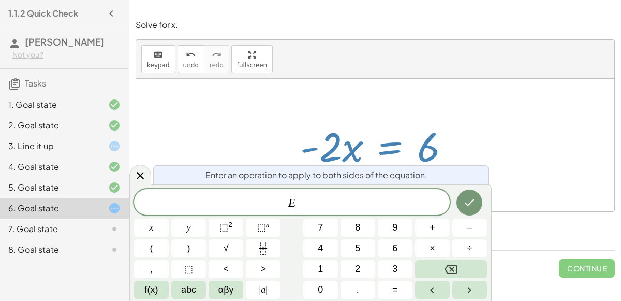
click at [293, 90] on div at bounding box center [375, 145] width 478 height 132
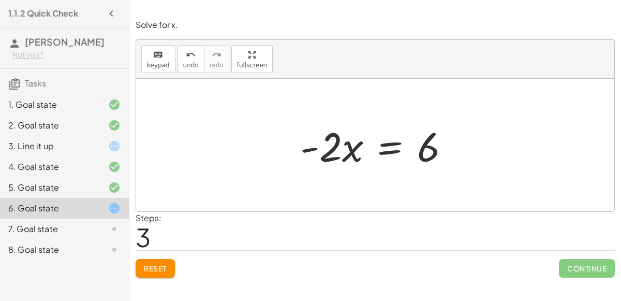
click at [160, 266] on span "Reset" at bounding box center [155, 267] width 23 height 9
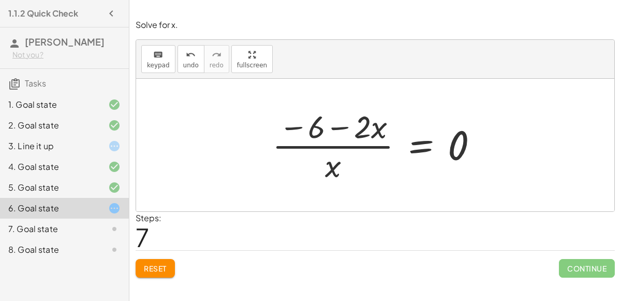
click at [155, 259] on button "Reset" at bounding box center [155, 268] width 39 height 19
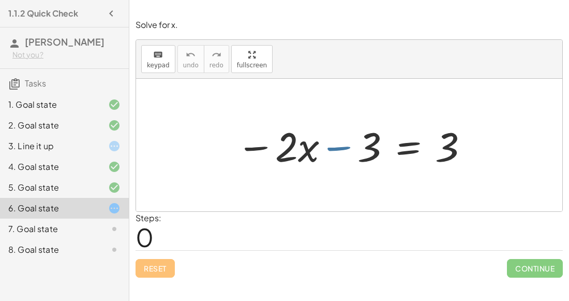
click at [334, 148] on div at bounding box center [353, 145] width 244 height 53
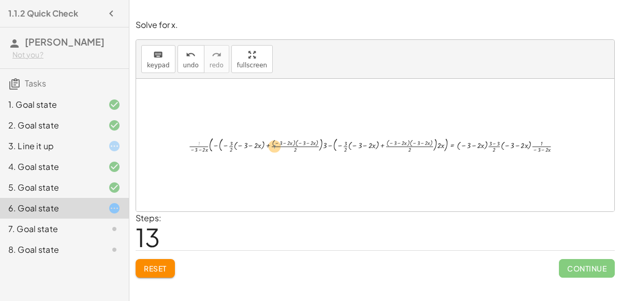
drag, startPoint x: 202, startPoint y: 143, endPoint x: 291, endPoint y: 145, distance: 89.0
click at [291, 145] on div at bounding box center [379, 145] width 391 height 20
drag, startPoint x: 316, startPoint y: 142, endPoint x: 396, endPoint y: 146, distance: 80.9
click at [396, 146] on div at bounding box center [380, 145] width 394 height 21
click at [67, 231] on div "7. Goal state" at bounding box center [49, 229] width 83 height 12
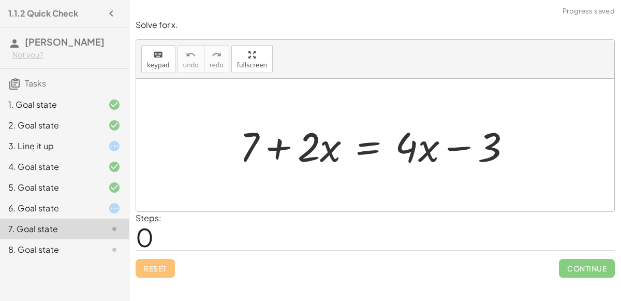
click at [273, 154] on div at bounding box center [379, 145] width 290 height 53
drag, startPoint x: 415, startPoint y: 148, endPoint x: 434, endPoint y: 150, distance: 19.2
click at [434, 150] on div at bounding box center [379, 145] width 290 height 53
click at [326, 150] on div at bounding box center [379, 145] width 290 height 53
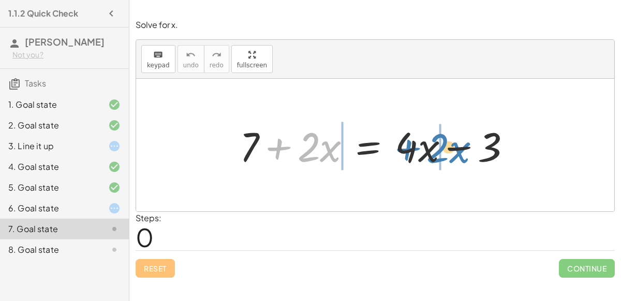
drag, startPoint x: 278, startPoint y: 145, endPoint x: 403, endPoint y: 146, distance: 124.7
click at [403, 146] on div at bounding box center [379, 145] width 290 height 53
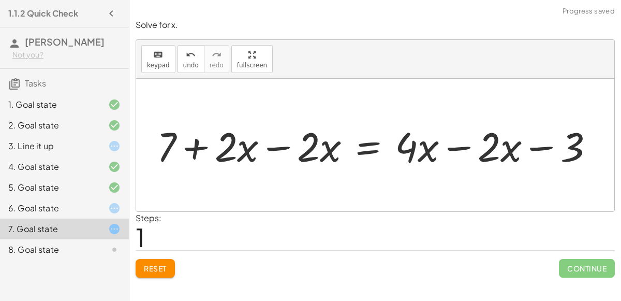
click at [456, 148] on div at bounding box center [379, 145] width 455 height 53
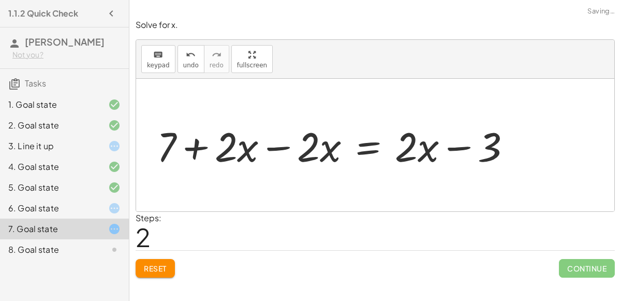
click at [456, 148] on div at bounding box center [338, 145] width 373 height 53
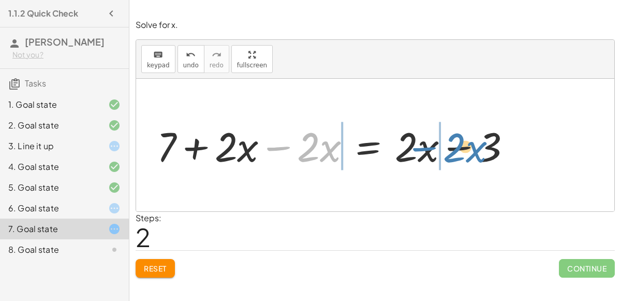
drag, startPoint x: 277, startPoint y: 147, endPoint x: 423, endPoint y: 148, distance: 146.0
click at [423, 148] on div at bounding box center [338, 145] width 373 height 53
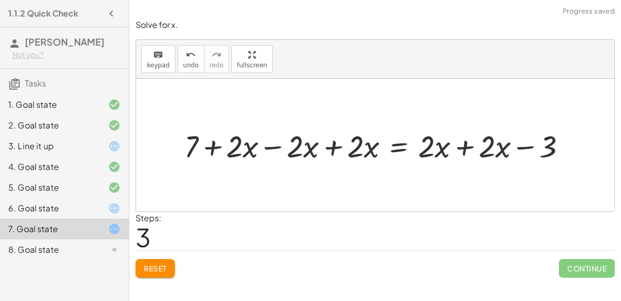
click at [452, 141] on div at bounding box center [379, 145] width 401 height 40
click at [458, 144] on div at bounding box center [349, 145] width 340 height 40
click at [329, 148] on div at bounding box center [349, 145] width 340 height 40
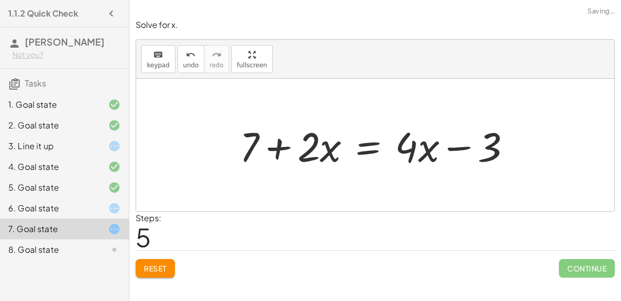
click at [283, 148] on div at bounding box center [379, 145] width 290 height 53
drag, startPoint x: 252, startPoint y: 146, endPoint x: 496, endPoint y: 152, distance: 244.4
click at [496, 152] on div at bounding box center [379, 145] width 290 height 53
click at [515, 145] on div at bounding box center [379, 145] width 406 height 53
click at [460, 148] on div at bounding box center [356, 145] width 360 height 53
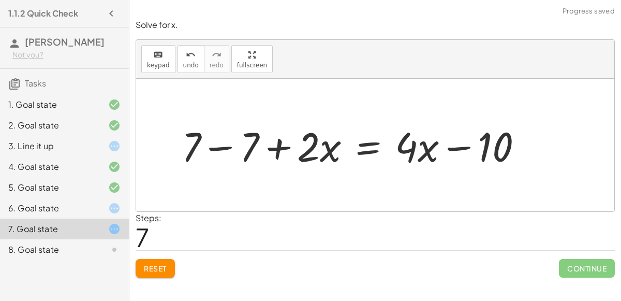
click at [223, 144] on div at bounding box center [356, 145] width 360 height 53
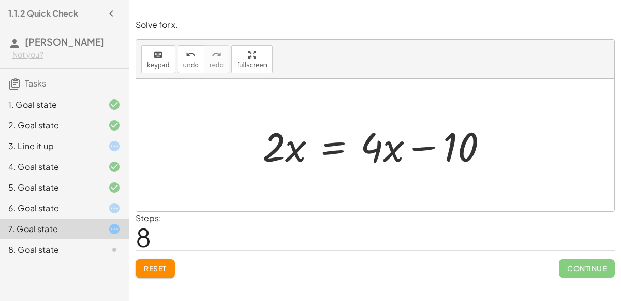
click at [158, 270] on span "Reset" at bounding box center [155, 267] width 23 height 9
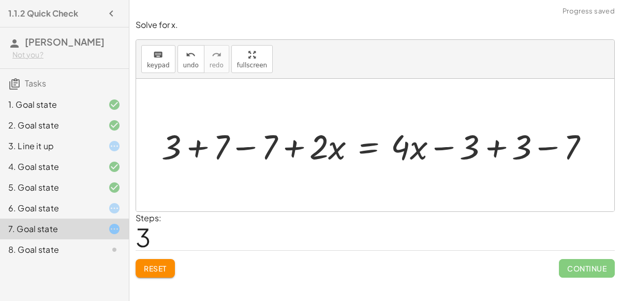
click at [173, 152] on div "+ 7 + · 2 · x = + · 4 · x − 3 + 3 + 7 + · 2 · x = + · 4 · x − 3 + 3 + 3 + · 2 ·…" at bounding box center [375, 145] width 413 height 46
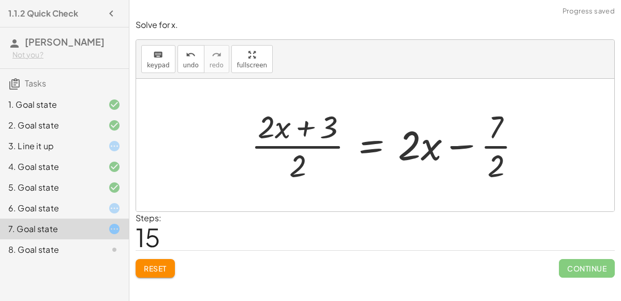
click at [335, 201] on div at bounding box center [375, 145] width 478 height 132
click at [303, 131] on div at bounding box center [390, 145] width 289 height 80
click at [49, 209] on div "6. Goal state" at bounding box center [49, 208] width 83 height 12
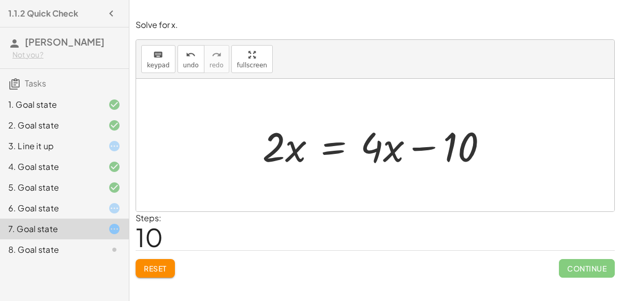
click at [161, 286] on div "Simplify. keyboard keypad undo undo redo redo fullscreen - | − 3 + 7 | - | 4 | …" at bounding box center [375, 150] width 492 height 301
click at [158, 267] on span "Reset" at bounding box center [155, 267] width 23 height 9
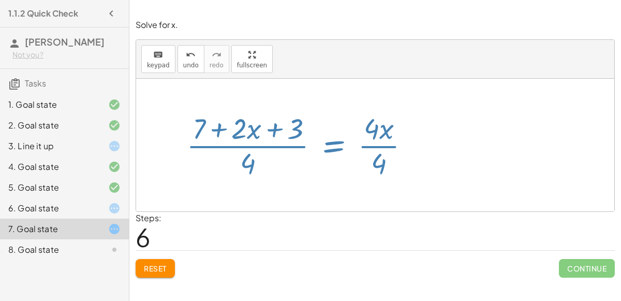
click at [161, 272] on button "Reset" at bounding box center [155, 268] width 39 height 19
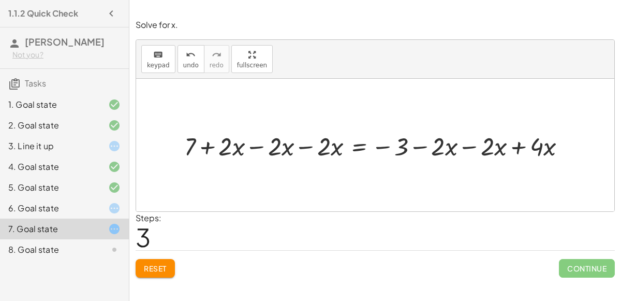
click at [163, 271] on span "Reset" at bounding box center [155, 267] width 23 height 9
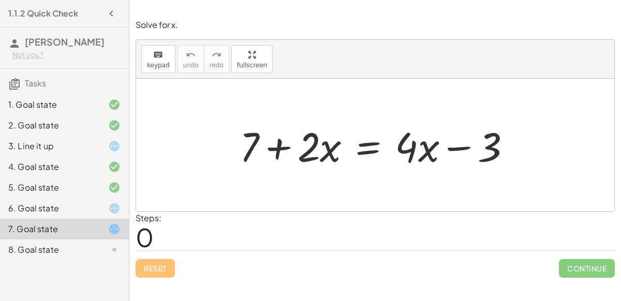
click at [112, 218] on div "7. Goal state" at bounding box center [64, 228] width 129 height 21
click at [122, 239] on div "6. Goal state" at bounding box center [64, 249] width 129 height 21
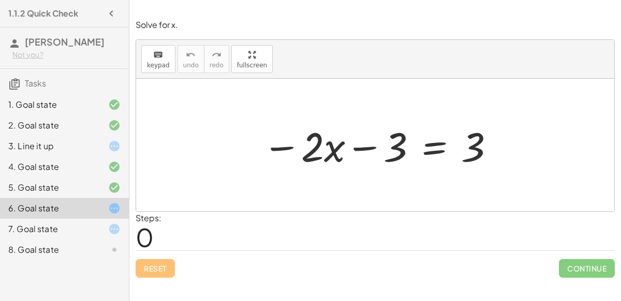
click at [362, 142] on div at bounding box center [379, 145] width 244 height 53
click at [324, 143] on div at bounding box center [379, 145] width 244 height 53
drag, startPoint x: 391, startPoint y: 150, endPoint x: 345, endPoint y: 167, distance: 48.9
click at [345, 167] on div at bounding box center [379, 145] width 244 height 53
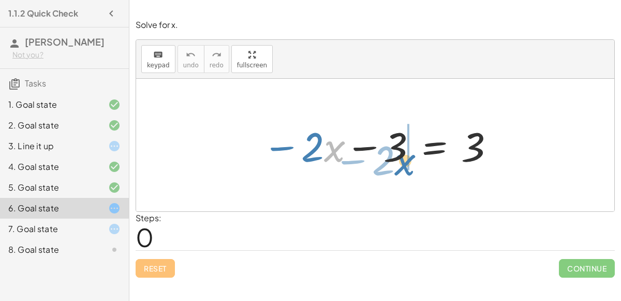
drag, startPoint x: 332, startPoint y: 152, endPoint x: 403, endPoint y: 165, distance: 72.1
click at [403, 165] on div at bounding box center [379, 145] width 244 height 53
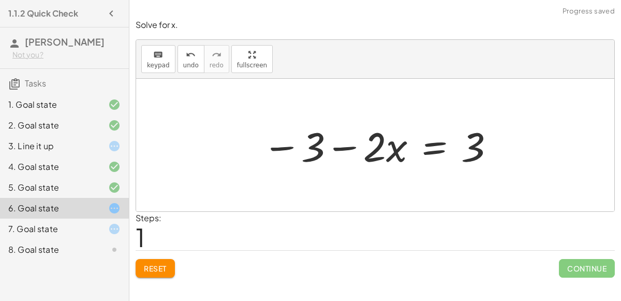
click at [142, 259] on button "Reset" at bounding box center [155, 268] width 39 height 19
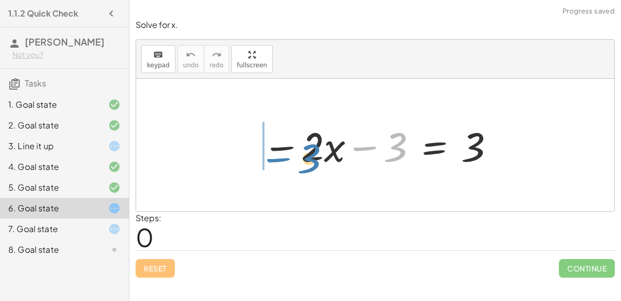
drag, startPoint x: 406, startPoint y: 145, endPoint x: 318, endPoint y: 156, distance: 89.1
click at [318, 156] on div at bounding box center [379, 145] width 244 height 53
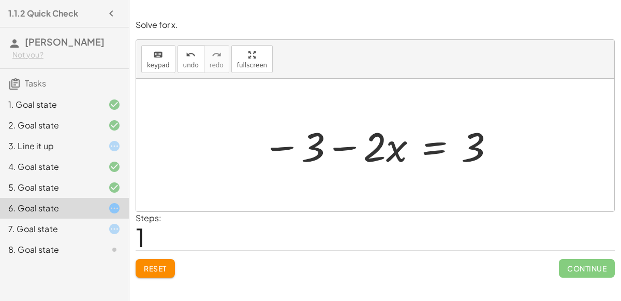
click at [157, 268] on span "Reset" at bounding box center [155, 267] width 23 height 9
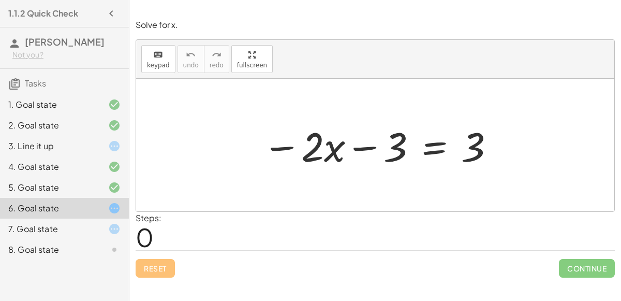
click at [362, 146] on div at bounding box center [379, 145] width 244 height 53
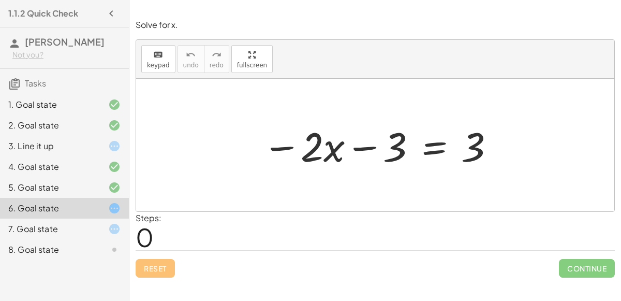
click at [362, 146] on div at bounding box center [379, 145] width 244 height 53
click at [314, 143] on div at bounding box center [379, 145] width 244 height 53
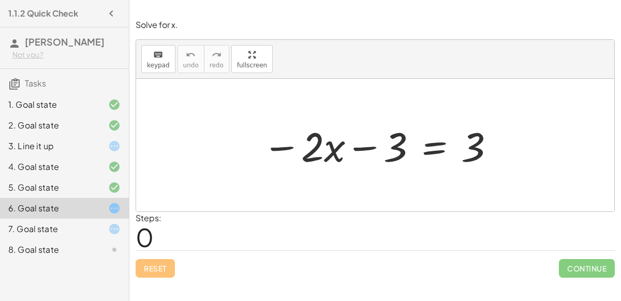
click at [314, 143] on div at bounding box center [379, 145] width 244 height 53
click at [466, 149] on div at bounding box center [379, 145] width 244 height 53
click at [395, 141] on div at bounding box center [379, 145] width 244 height 53
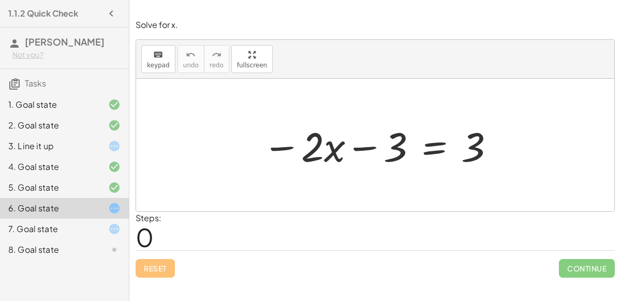
click at [395, 141] on div at bounding box center [379, 145] width 244 height 53
click at [278, 149] on div at bounding box center [379, 145] width 244 height 53
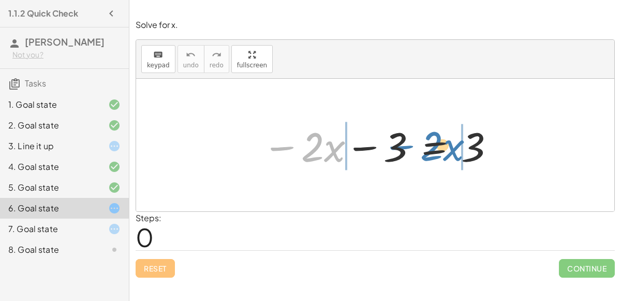
drag, startPoint x: 278, startPoint y: 149, endPoint x: 392, endPoint y: 147, distance: 113.9
click at [392, 147] on div at bounding box center [379, 145] width 244 height 53
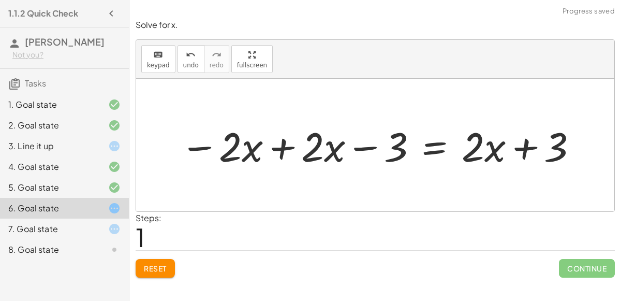
click at [283, 145] on div at bounding box center [379, 145] width 409 height 53
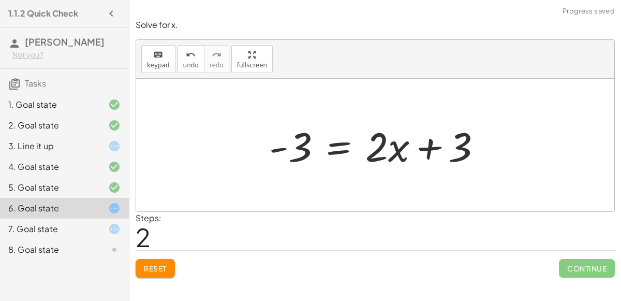
click at [415, 152] on div at bounding box center [379, 145] width 231 height 53
click at [423, 152] on div at bounding box center [379, 145] width 231 height 53
drag, startPoint x: 382, startPoint y: 145, endPoint x: 417, endPoint y: 142, distance: 34.8
click at [417, 142] on div at bounding box center [379, 145] width 231 height 53
click at [429, 140] on div at bounding box center [379, 145] width 231 height 53
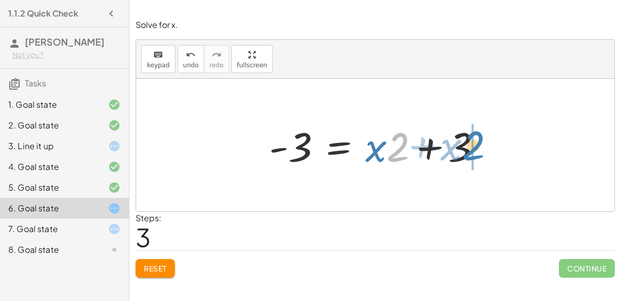
drag, startPoint x: 397, startPoint y: 142, endPoint x: 471, endPoint y: 141, distance: 74.0
click at [471, 141] on div at bounding box center [379, 145] width 231 height 53
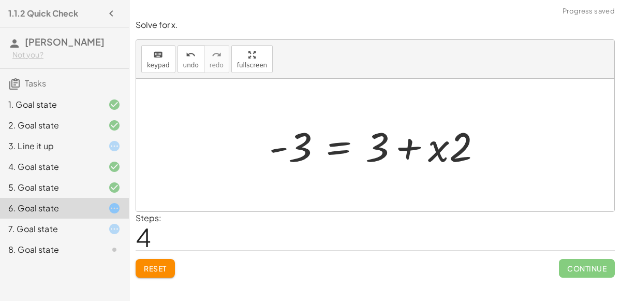
click at [405, 142] on div at bounding box center [379, 145] width 231 height 53
click at [146, 267] on span "Reset" at bounding box center [155, 267] width 23 height 9
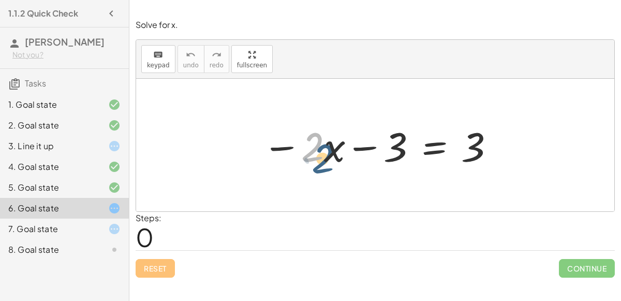
drag, startPoint x: 311, startPoint y: 140, endPoint x: 302, endPoint y: 143, distance: 8.7
click at [302, 143] on div at bounding box center [379, 145] width 244 height 53
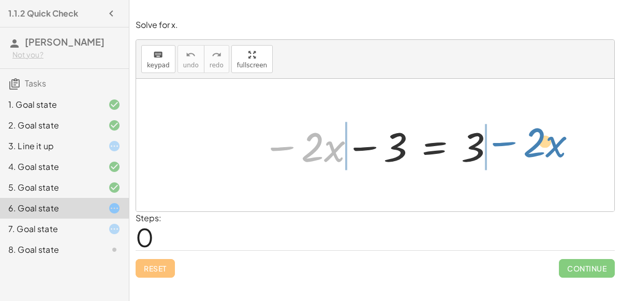
drag, startPoint x: 281, startPoint y: 145, endPoint x: 502, endPoint y: 140, distance: 221.6
click at [502, 140] on div "− · 2 · x − · 2 · x − 3 = 3" at bounding box center [375, 145] width 257 height 58
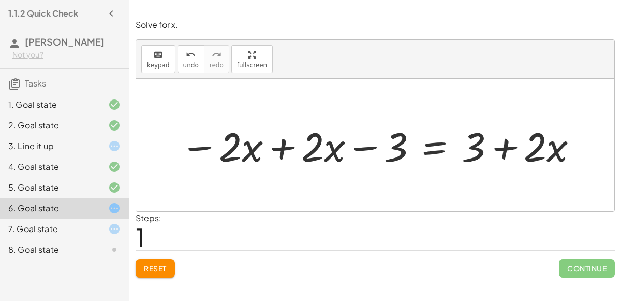
click at [216, 144] on div at bounding box center [379, 145] width 409 height 53
click at [281, 145] on div at bounding box center [379, 145] width 409 height 53
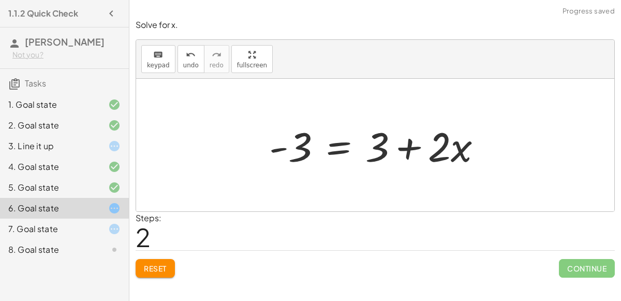
click at [407, 150] on div at bounding box center [379, 145] width 231 height 53
drag, startPoint x: 277, startPoint y: 146, endPoint x: 260, endPoint y: 148, distance: 17.7
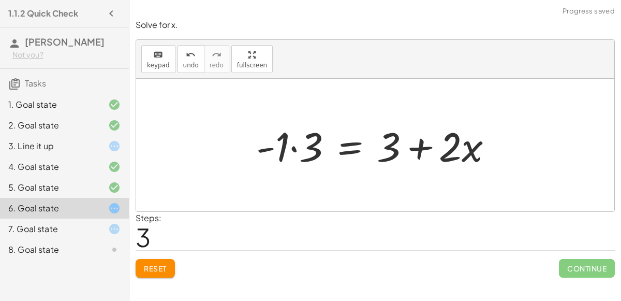
click at [283, 147] on div at bounding box center [378, 145] width 255 height 53
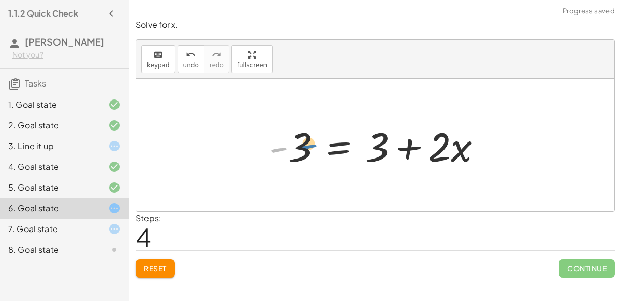
drag, startPoint x: 288, startPoint y: 147, endPoint x: 314, endPoint y: 142, distance: 25.8
click at [314, 142] on div at bounding box center [379, 145] width 231 height 53
drag, startPoint x: 279, startPoint y: 146, endPoint x: 375, endPoint y: 142, distance: 95.3
click at [375, 142] on div at bounding box center [379, 145] width 231 height 53
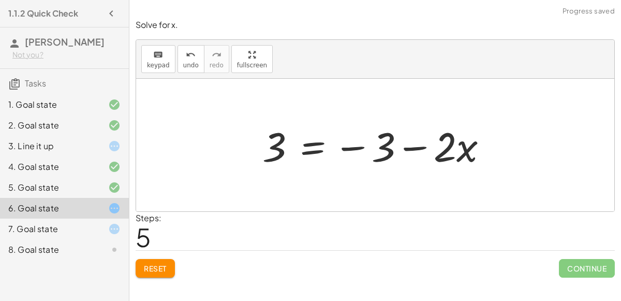
click at [416, 149] on div at bounding box center [379, 145] width 244 height 53
click at [355, 144] on div at bounding box center [379, 145] width 244 height 53
drag, startPoint x: 260, startPoint y: 144, endPoint x: 330, endPoint y: 148, distance: 69.9
click at [330, 148] on div at bounding box center [379, 145] width 244 height 53
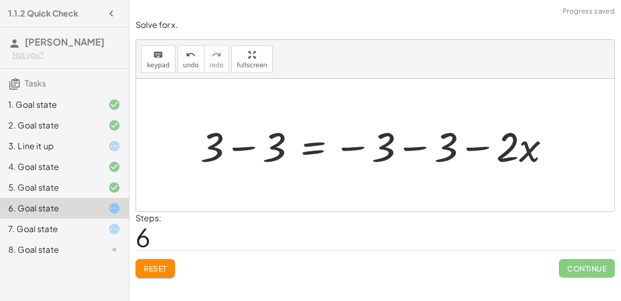
click at [412, 143] on div at bounding box center [379, 145] width 369 height 53
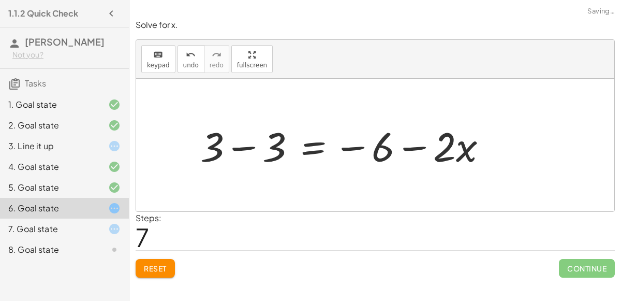
click at [408, 146] on div at bounding box center [347, 145] width 305 height 53
click at [237, 149] on div at bounding box center [347, 145] width 305 height 53
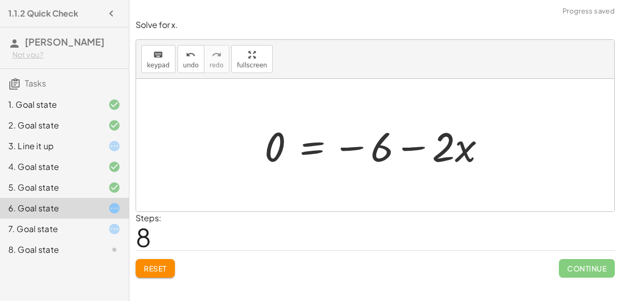
click at [286, 141] on div at bounding box center [379, 145] width 240 height 53
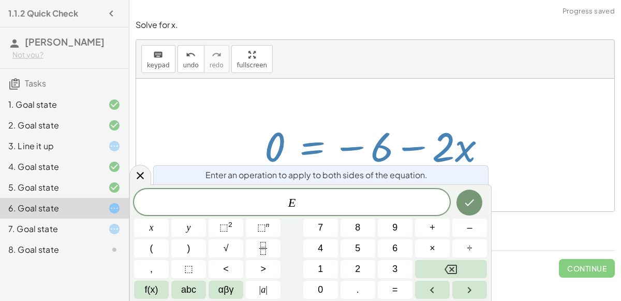
click at [457, 104] on div at bounding box center [375, 145] width 478 height 132
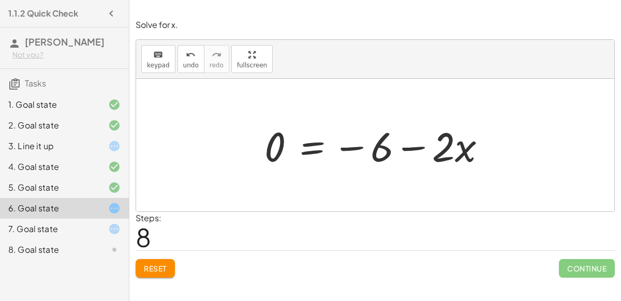
click at [161, 266] on span "Reset" at bounding box center [155, 267] width 23 height 9
